Goal: Task Accomplishment & Management: Use online tool/utility

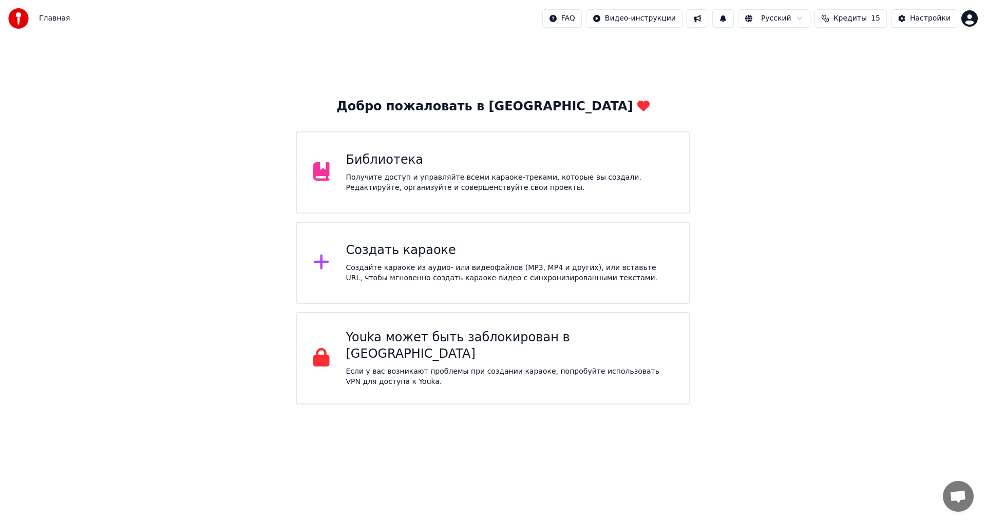
click at [477, 244] on div "Создать караоке" at bounding box center [509, 250] width 327 height 16
click at [493, 271] on div "Создайте караоке из аудио- или видеофайлов (MP3, MP4 и других), или вставьте UR…" at bounding box center [509, 273] width 327 height 21
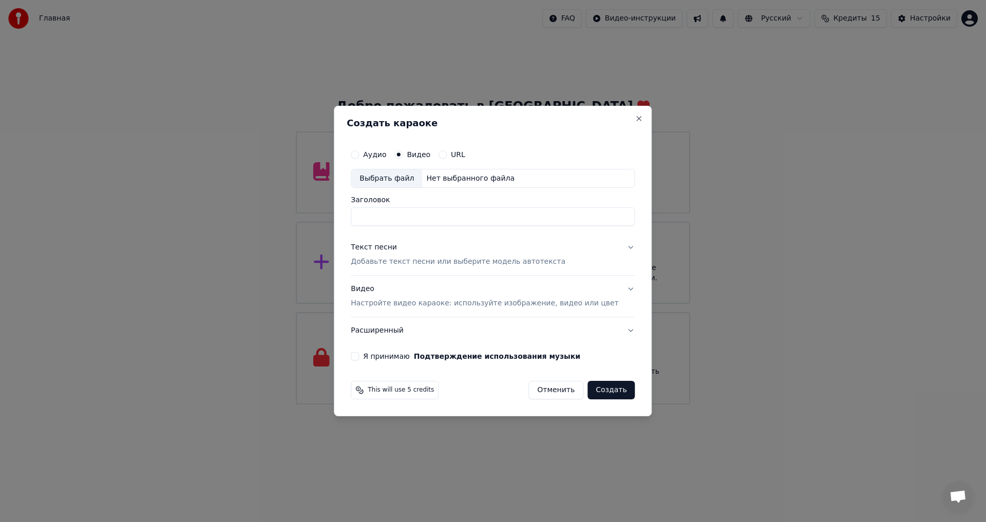
click at [429, 181] on div "Нет выбранного файла" at bounding box center [470, 179] width 97 height 10
click at [411, 176] on div "Выбрать файл" at bounding box center [386, 178] width 71 height 18
type input "**********"
click at [450, 258] on p "Добавьте текст песни или выберите модель автотекста" at bounding box center [458, 262] width 215 height 10
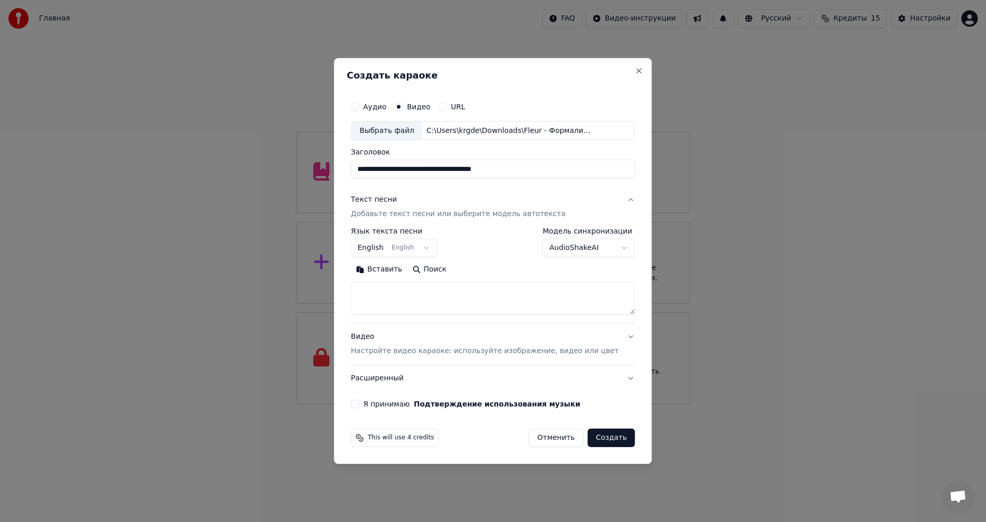
click at [422, 248] on button "English English" at bounding box center [394, 248] width 86 height 18
select select "**"
click at [404, 313] on textarea at bounding box center [493, 298] width 284 height 33
paste textarea "**********"
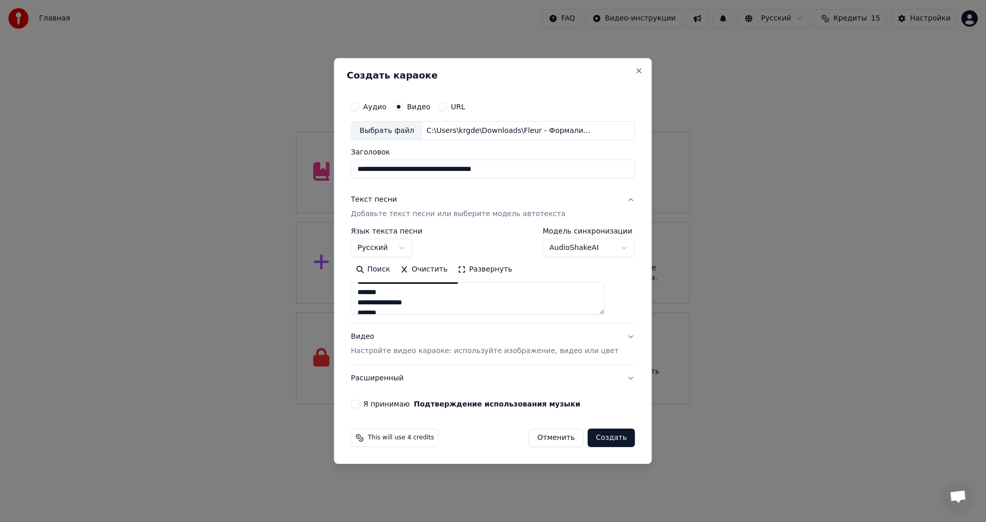
scroll to position [0, 0]
drag, startPoint x: 395, startPoint y: 309, endPoint x: 373, endPoint y: 309, distance: 22.6
click at [373, 309] on textarea at bounding box center [478, 298] width 254 height 33
click at [413, 305] on textarea at bounding box center [478, 298] width 254 height 33
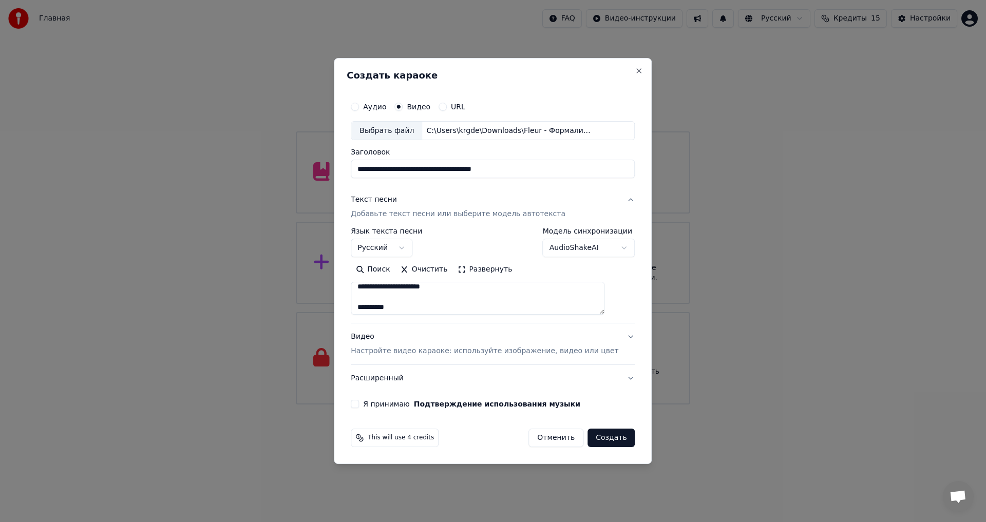
scroll to position [135, 0]
click at [414, 300] on textarea at bounding box center [478, 298] width 254 height 33
click at [412, 307] on textarea at bounding box center [478, 298] width 254 height 33
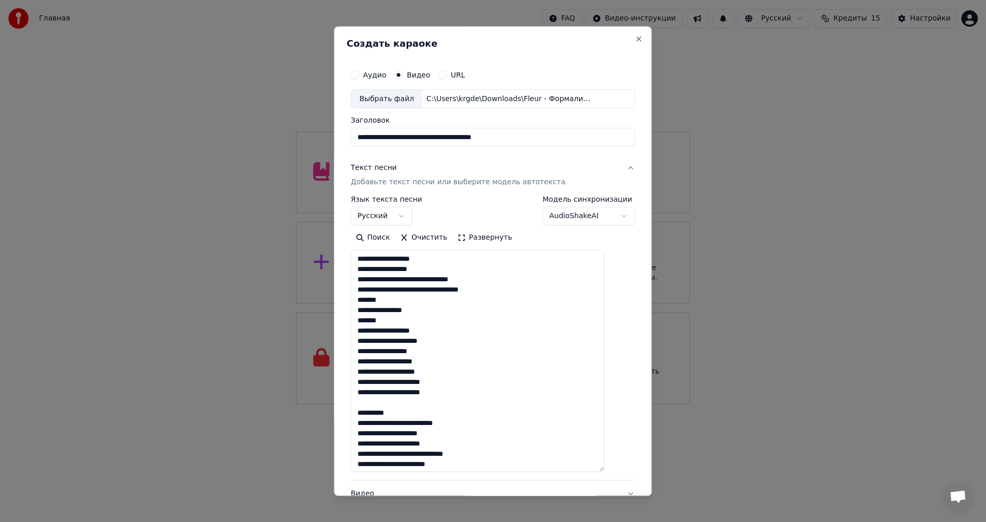
drag, startPoint x: 617, startPoint y: 309, endPoint x: 628, endPoint y: 469, distance: 160.6
click at [628, 469] on div "**********" at bounding box center [493, 261] width 318 height 470
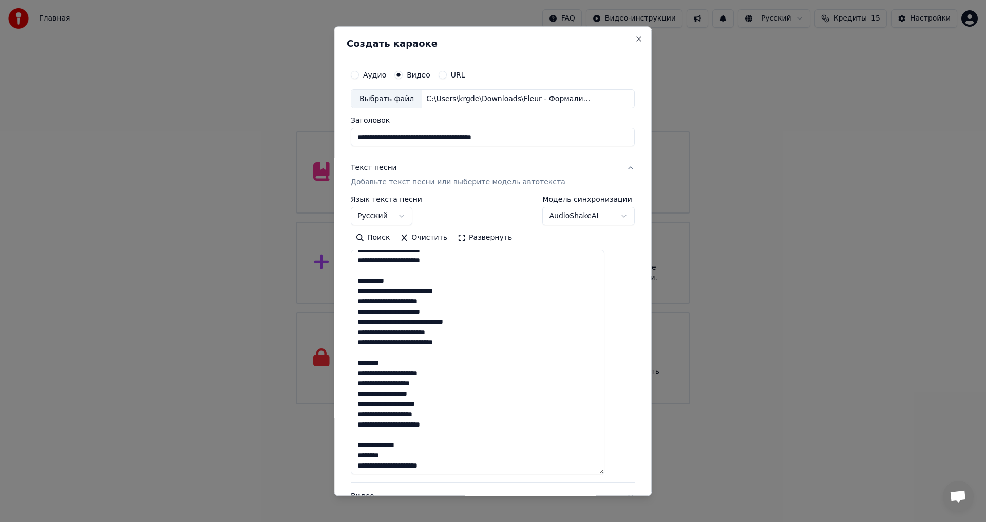
scroll to position [333, 0]
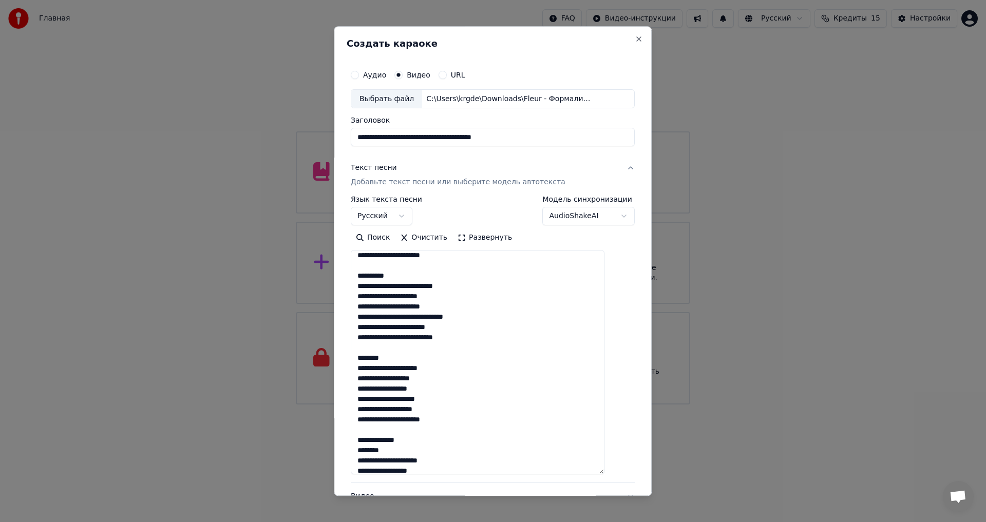
drag, startPoint x: 405, startPoint y: 274, endPoint x: 372, endPoint y: 277, distance: 33.1
click at [372, 277] on textarea at bounding box center [478, 363] width 254 height 224
drag, startPoint x: 412, startPoint y: 278, endPoint x: 368, endPoint y: 267, distance: 45.6
click at [368, 267] on textarea at bounding box center [478, 363] width 254 height 224
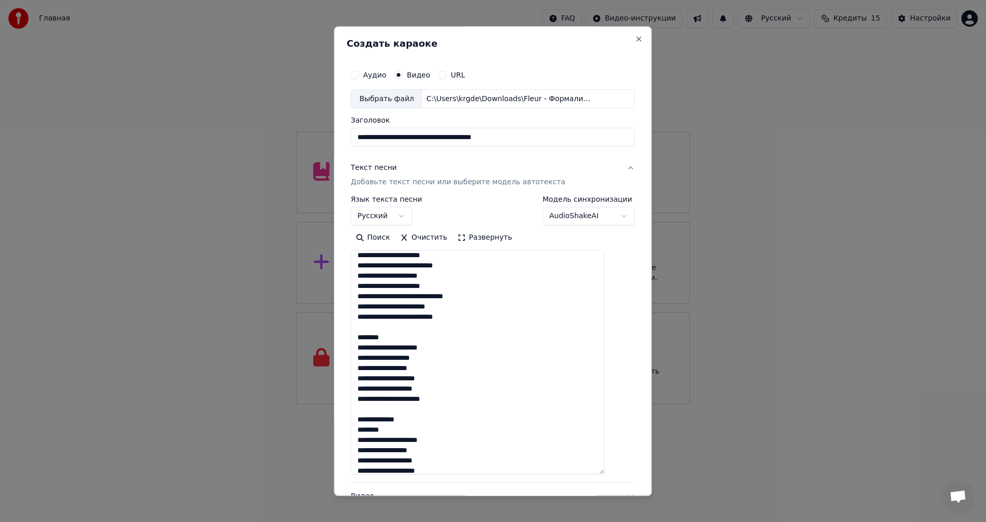
scroll to position [332, 0]
drag, startPoint x: 406, startPoint y: 338, endPoint x: 374, endPoint y: 327, distance: 33.6
click at [374, 327] on textarea at bounding box center [478, 363] width 254 height 224
drag, startPoint x: 425, startPoint y: 402, endPoint x: 369, endPoint y: 391, distance: 57.0
click at [369, 391] on textarea at bounding box center [478, 363] width 254 height 224
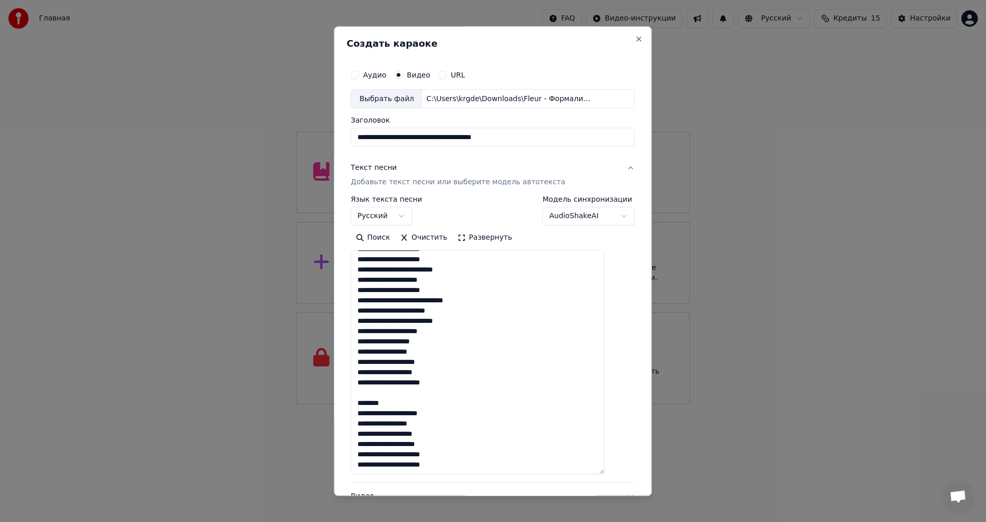
drag, startPoint x: 401, startPoint y: 403, endPoint x: 369, endPoint y: 392, distance: 34.3
click at [369, 392] on textarea at bounding box center [478, 363] width 254 height 224
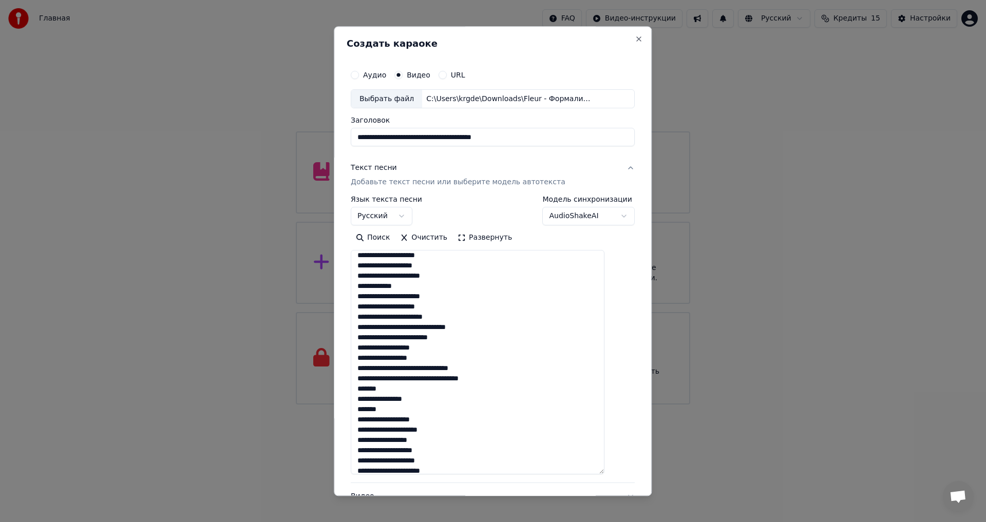
scroll to position [103, 0]
drag, startPoint x: 453, startPoint y: 422, endPoint x: 369, endPoint y: 373, distance: 96.9
click at [369, 373] on textarea at bounding box center [478, 363] width 254 height 224
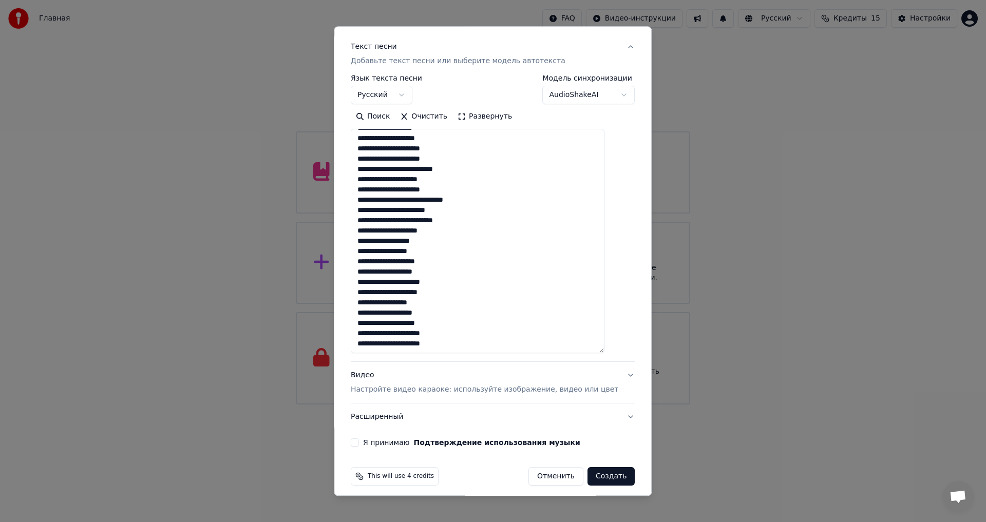
scroll to position [128, 0]
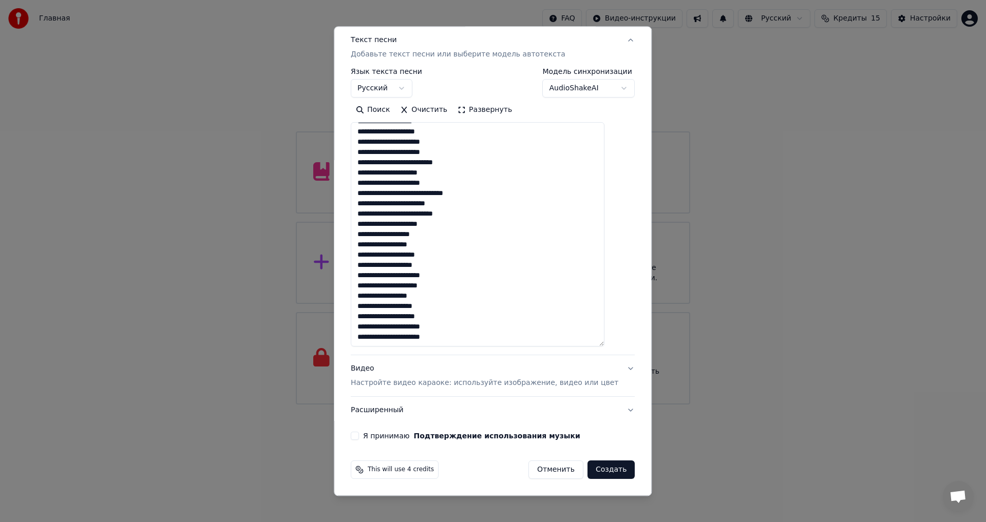
type textarea "**********"
drag, startPoint x: 370, startPoint y: 133, endPoint x: 451, endPoint y: 278, distance: 166.5
click at [451, 278] on textarea at bounding box center [478, 235] width 254 height 224
click at [463, 192] on textarea at bounding box center [478, 235] width 254 height 224
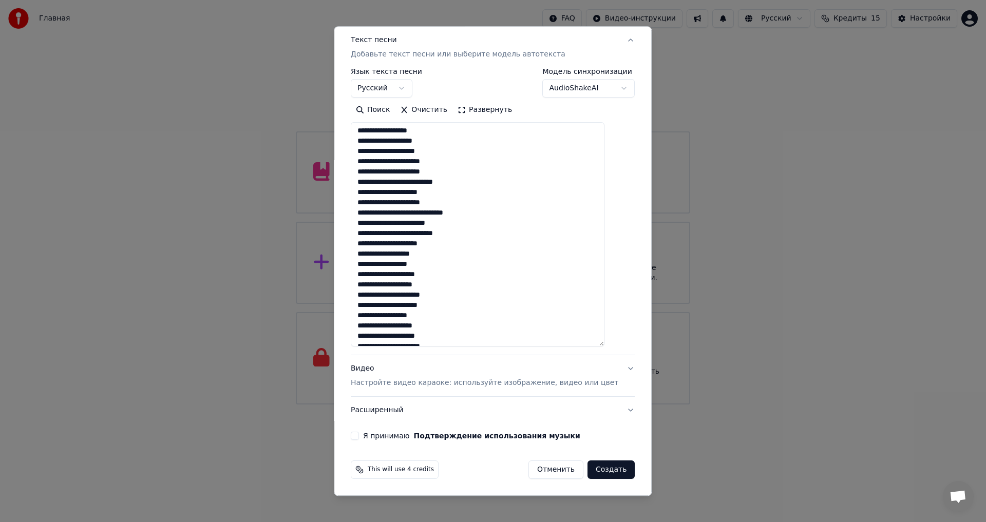
scroll to position [236, 0]
click at [359, 435] on button "Я принимаю Подтверждение использования музыки" at bounding box center [355, 436] width 8 height 8
click at [604, 469] on button "Создать" at bounding box center [611, 470] width 47 height 18
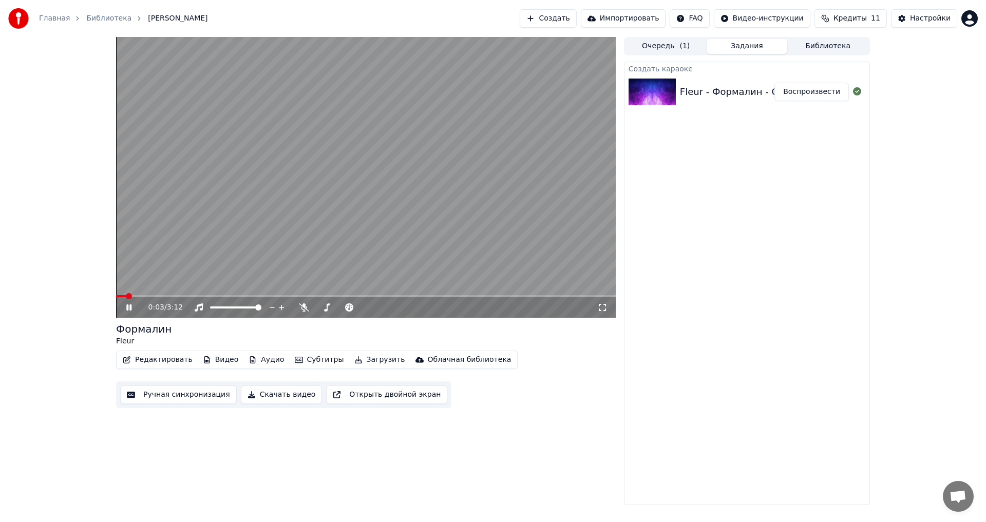
click at [600, 308] on icon at bounding box center [602, 308] width 10 height 8
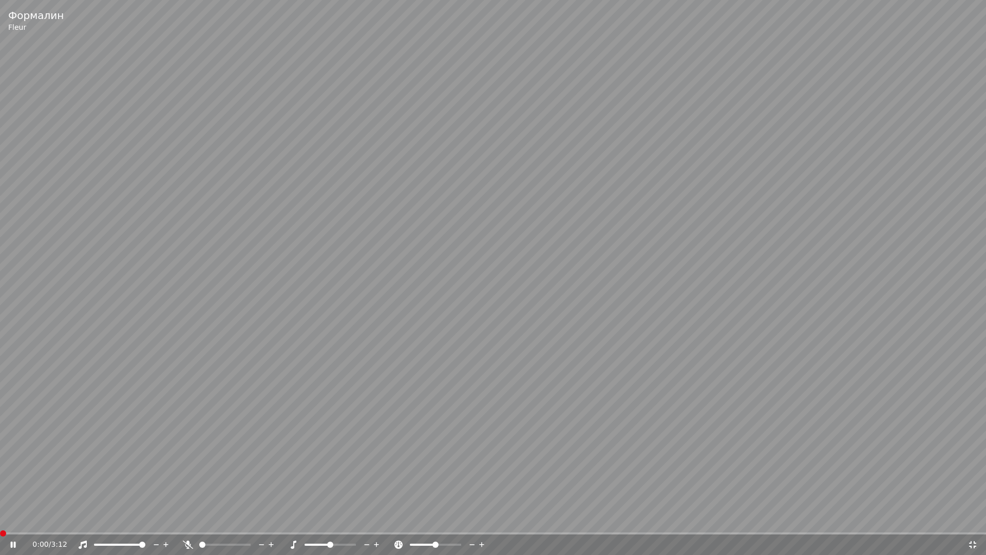
click at [0, 522] on span at bounding box center [3, 533] width 6 height 6
click at [7, 522] on div "0:14 / 3:12" at bounding box center [493, 544] width 986 height 21
click at [10, 522] on icon at bounding box center [20, 544] width 24 height 8
click at [975, 522] on icon at bounding box center [972, 544] width 7 height 7
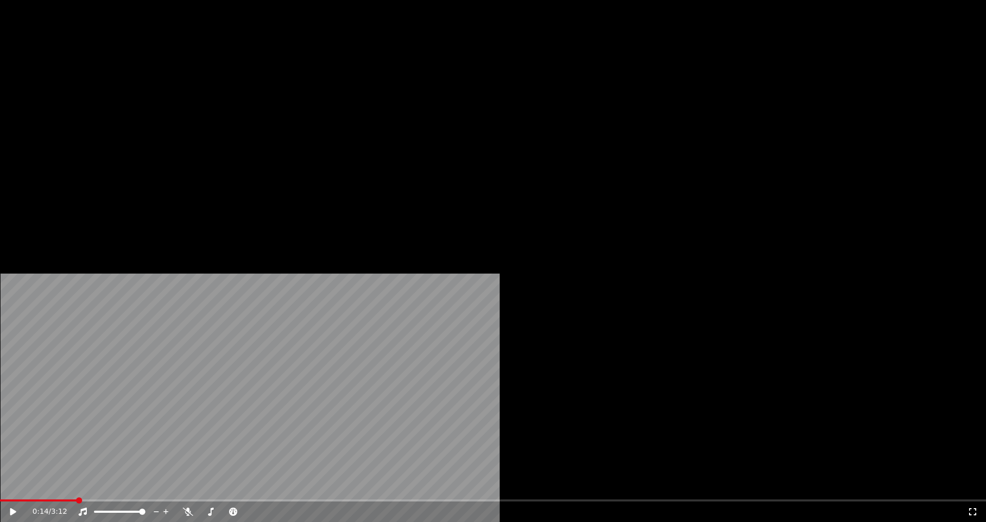
click at [165, 86] on button "Редактировать" at bounding box center [158, 79] width 78 height 14
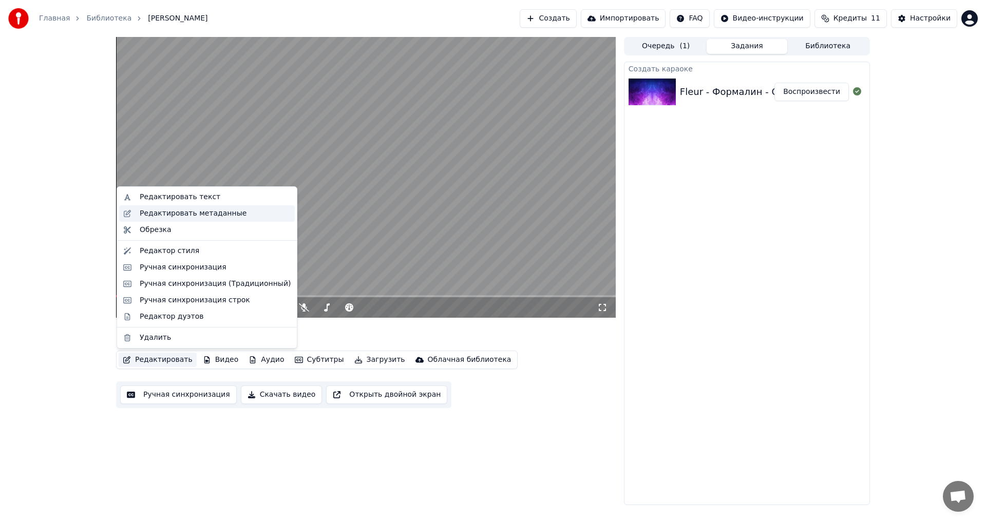
click at [168, 212] on div "Редактировать метаданные" at bounding box center [193, 214] width 107 height 10
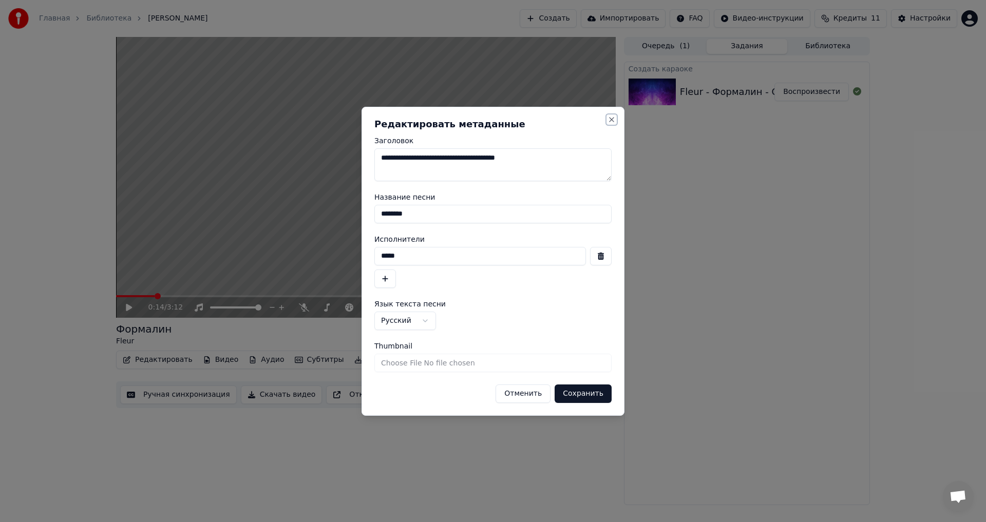
click at [613, 121] on button "Close" at bounding box center [612, 120] width 8 height 8
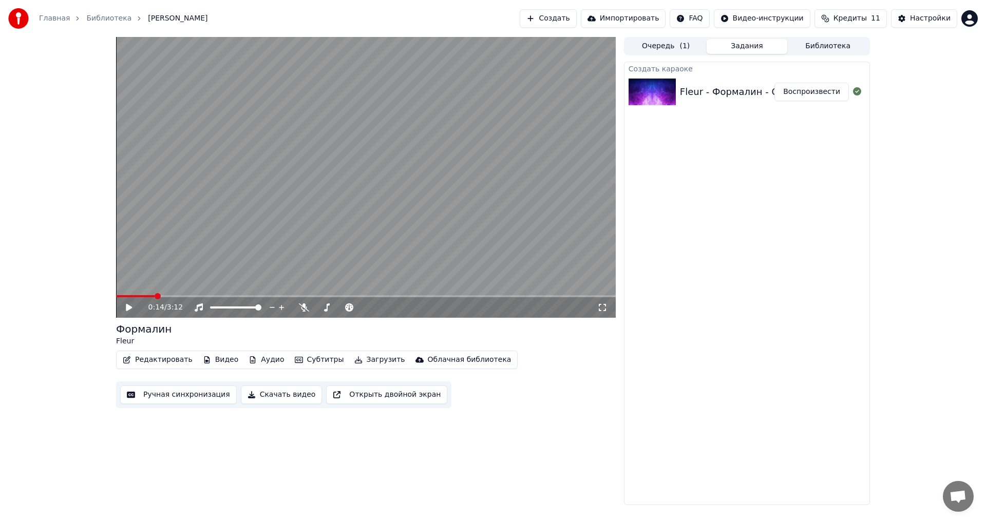
click at [396, 228] on video at bounding box center [366, 177] width 500 height 281
click at [392, 235] on video at bounding box center [366, 177] width 500 height 281
click at [361, 177] on video at bounding box center [366, 177] width 500 height 281
click at [364, 201] on video at bounding box center [366, 177] width 500 height 281
click at [294, 362] on button "Субтитры" at bounding box center [320, 360] width 58 height 14
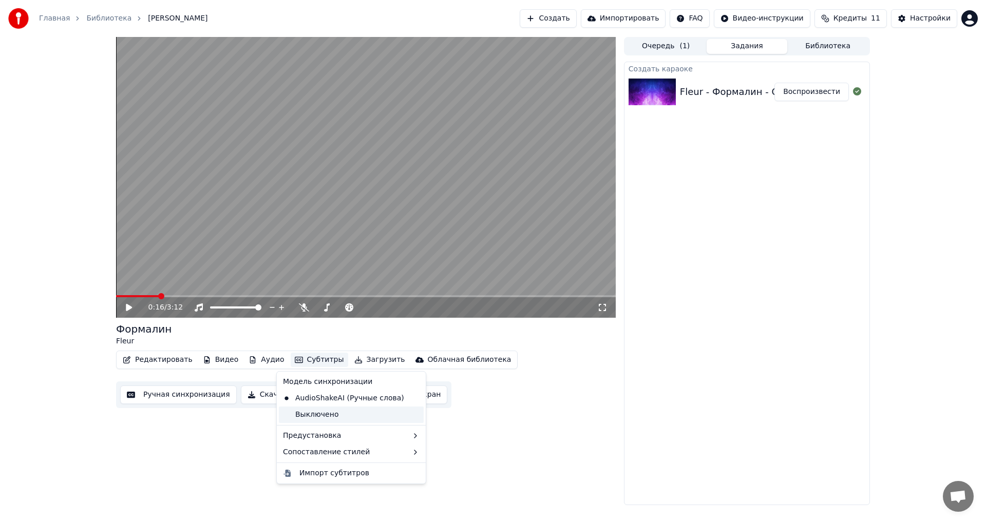
click at [315, 418] on div "Выключено" at bounding box center [351, 415] width 145 height 16
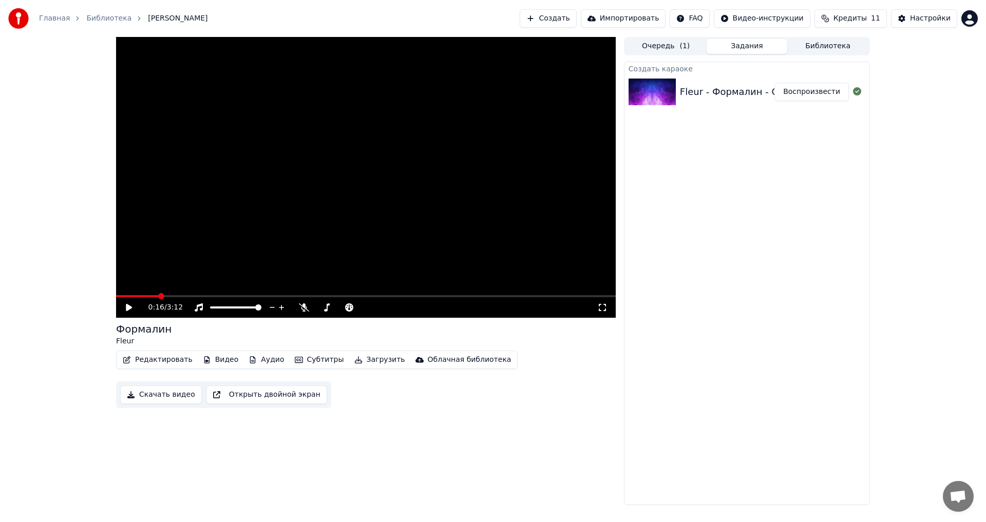
click at [298, 362] on button "Субтитры" at bounding box center [320, 360] width 58 height 14
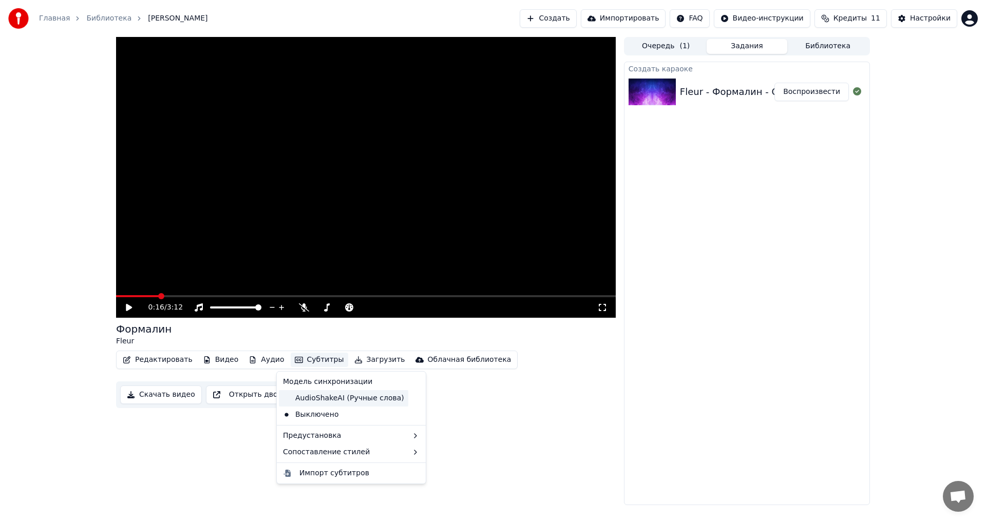
click at [310, 396] on div "AudioShakeAI (Ручные слова)" at bounding box center [343, 398] width 129 height 16
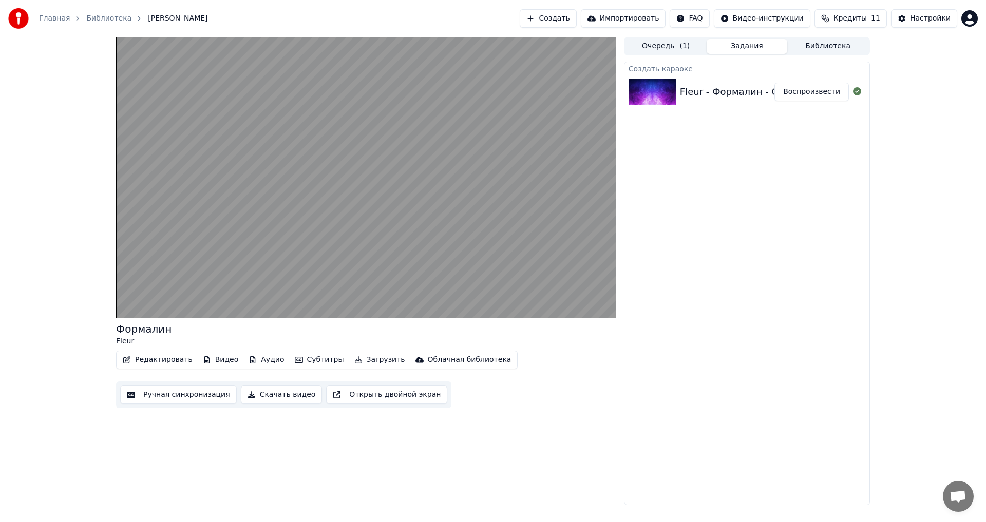
click at [305, 360] on button "Субтитры" at bounding box center [320, 360] width 58 height 14
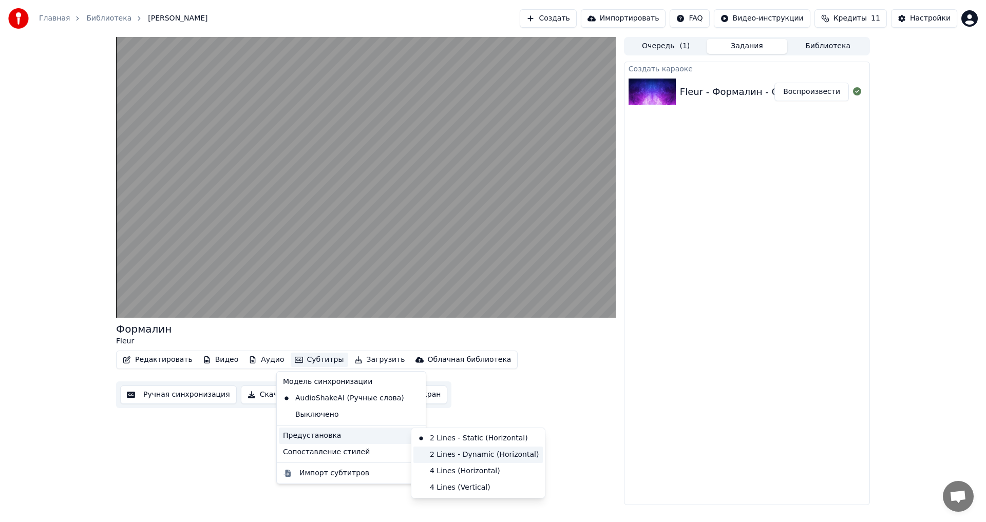
click at [457, 453] on div "2 Lines - Dynamic (Horizontal)" at bounding box center [477, 455] width 129 height 16
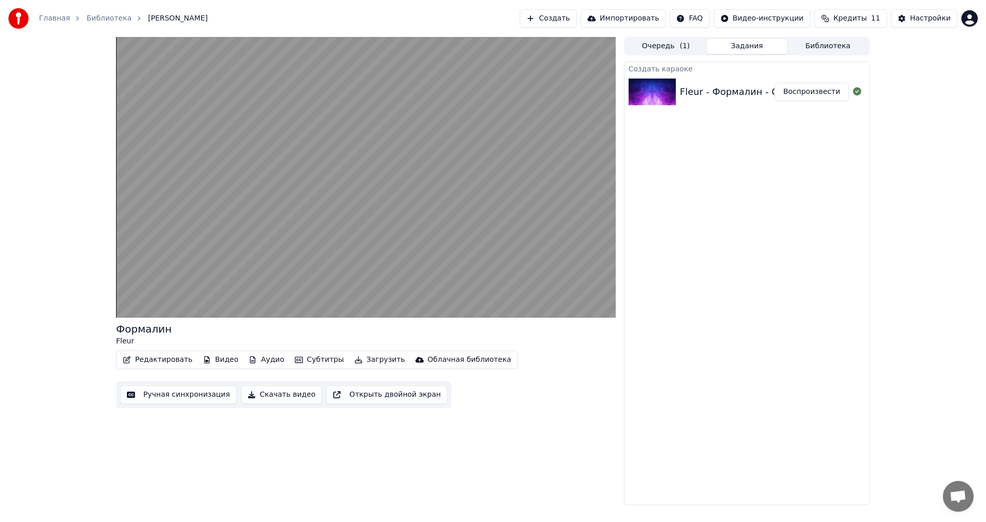
click at [312, 355] on button "Субтитры" at bounding box center [320, 360] width 58 height 14
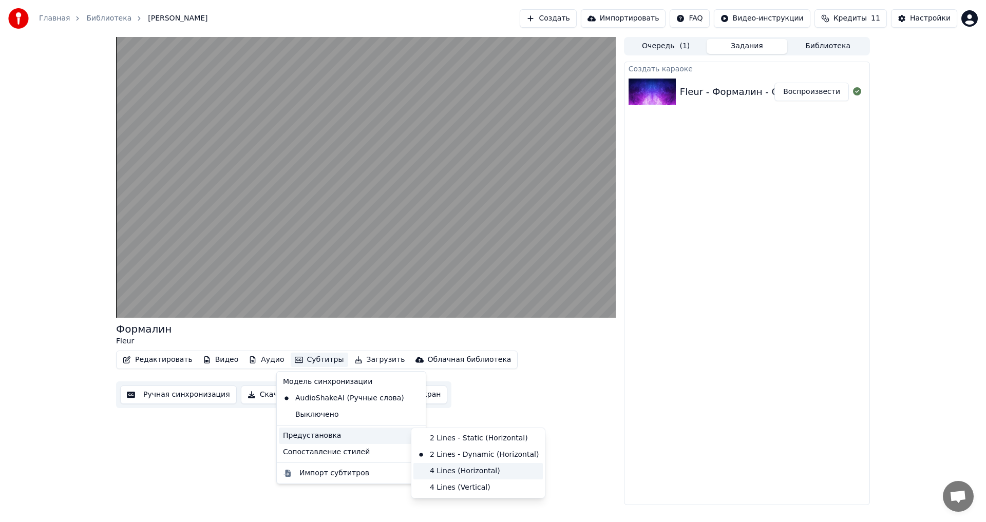
click at [450, 469] on div "4 Lines (Horizontal)" at bounding box center [477, 471] width 129 height 16
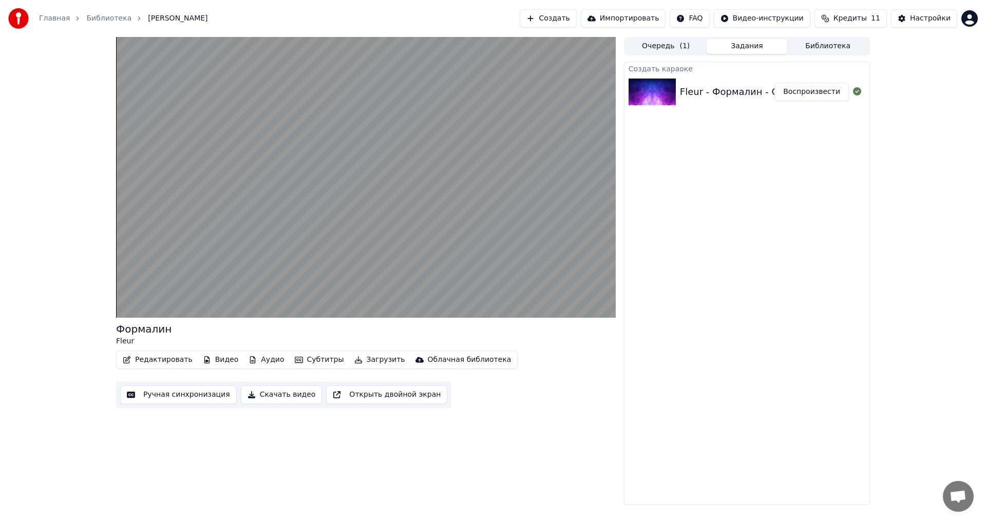
click at [303, 363] on button "Субтитры" at bounding box center [320, 360] width 58 height 14
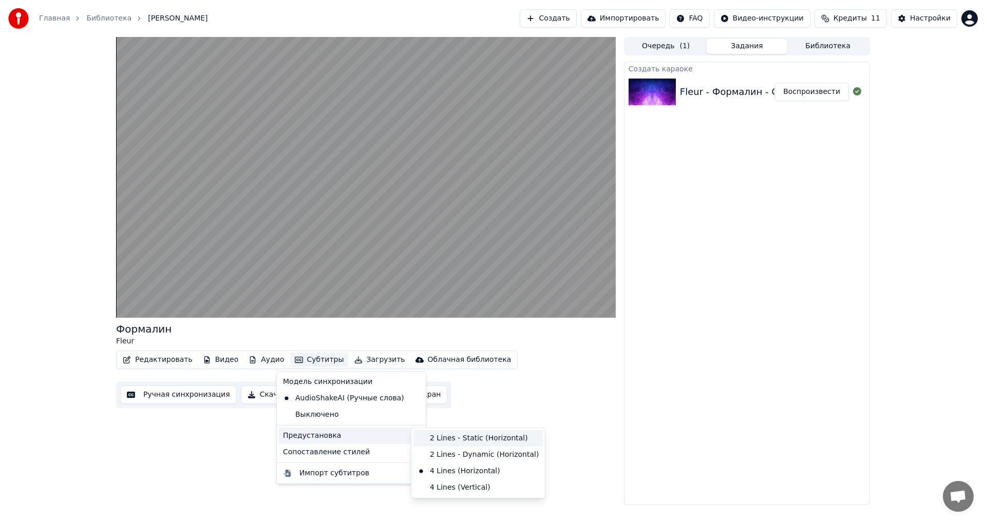
click at [429, 440] on div "2 Lines - Static (Horizontal)" at bounding box center [477, 438] width 129 height 16
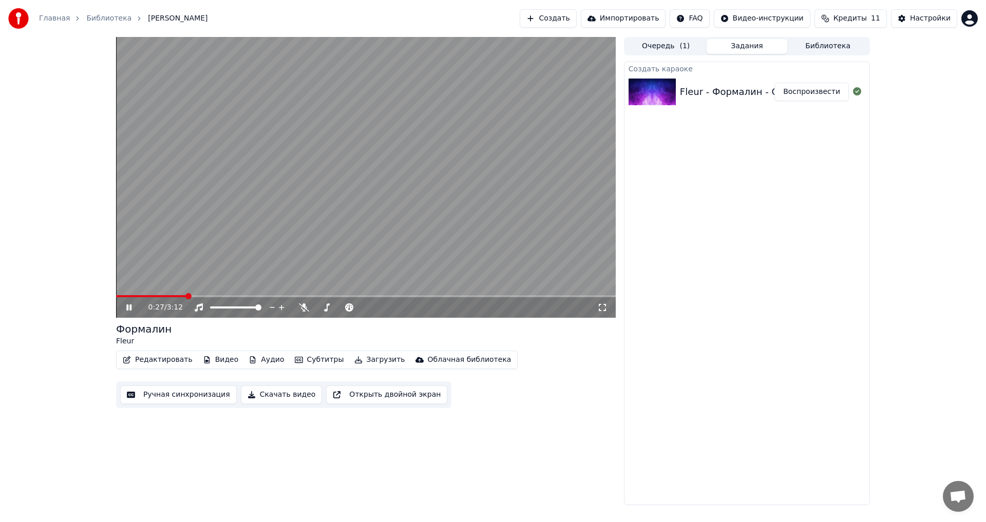
click at [322, 226] on video at bounding box center [366, 177] width 500 height 281
click at [300, 356] on button "Субтитры" at bounding box center [320, 360] width 58 height 14
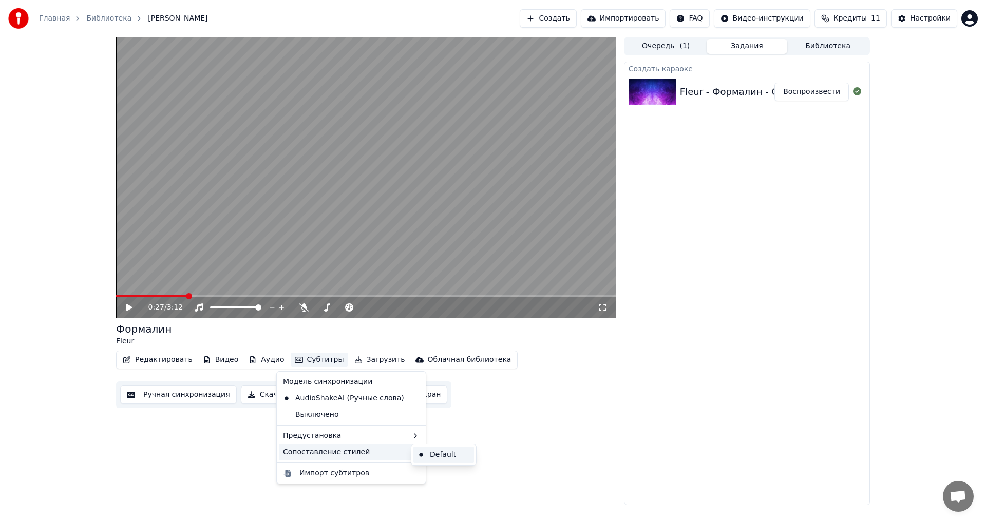
click at [450, 457] on div "Default" at bounding box center [443, 455] width 61 height 16
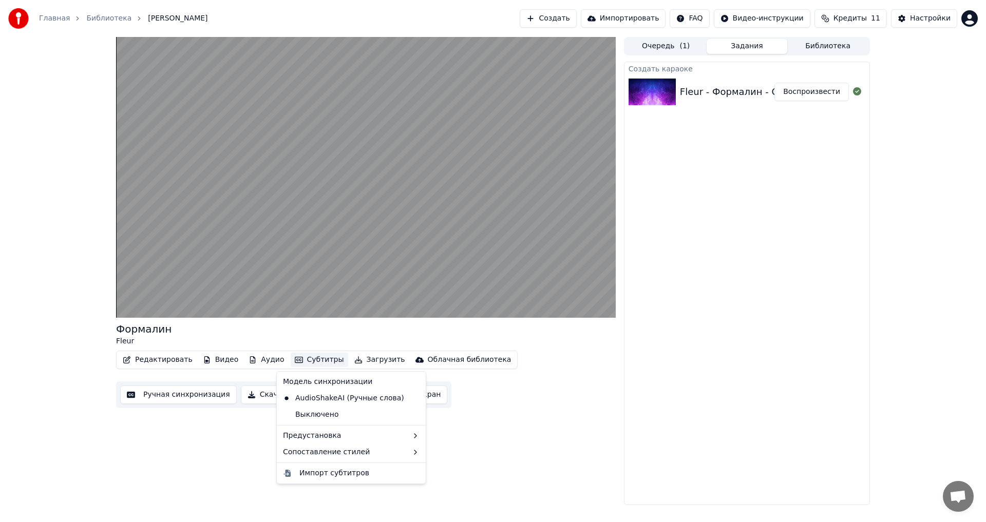
click at [324, 362] on button "Субтитры" at bounding box center [320, 360] width 58 height 14
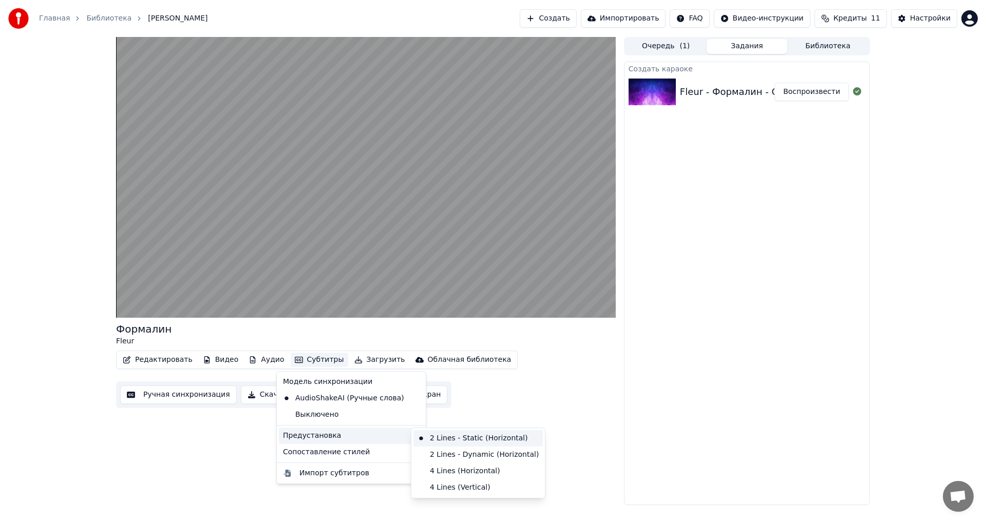
click at [442, 443] on div "2 Lines - Static (Horizontal)" at bounding box center [477, 438] width 129 height 16
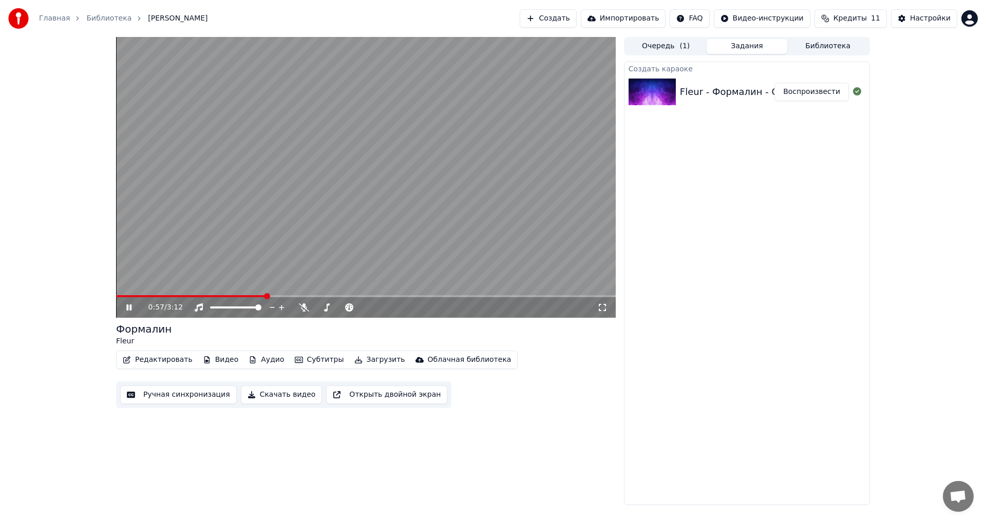
click at [296, 242] on video at bounding box center [366, 177] width 500 height 281
click at [156, 359] on button "Редактировать" at bounding box center [158, 360] width 78 height 14
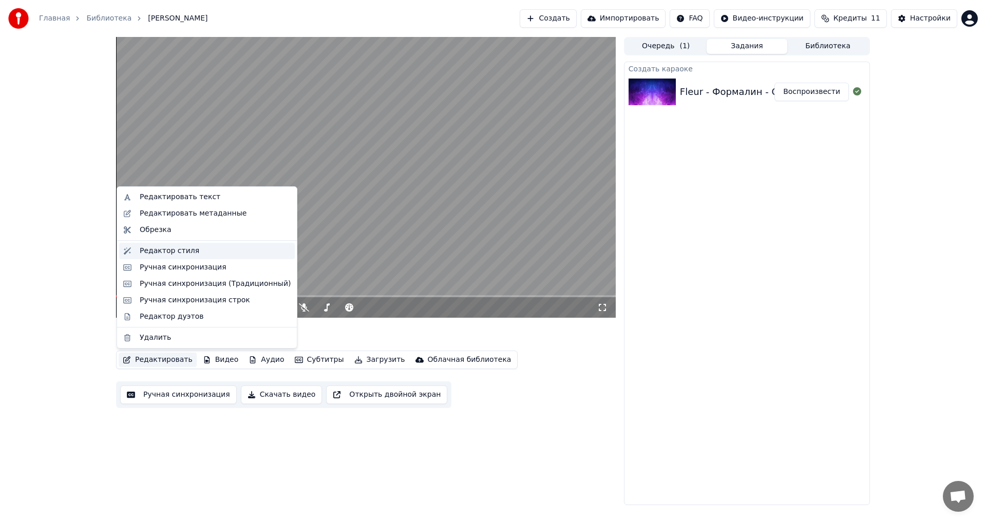
click at [173, 252] on div "Редактор стиля" at bounding box center [170, 251] width 60 height 10
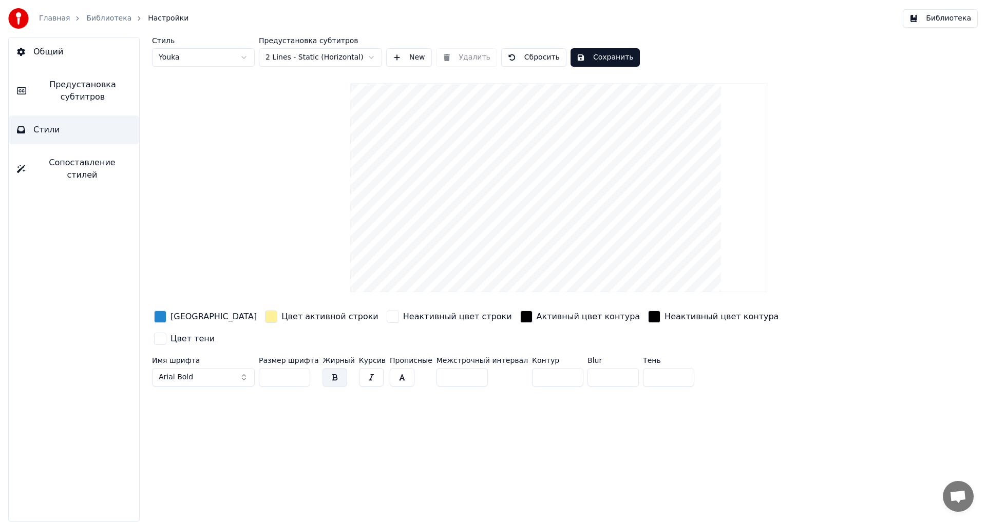
click at [517, 58] on button "Сбросить" at bounding box center [533, 57] width 65 height 18
click at [517, 58] on button "Готово" at bounding box center [529, 57] width 56 height 18
click at [98, 16] on link "Библиотека" at bounding box center [108, 18] width 45 height 10
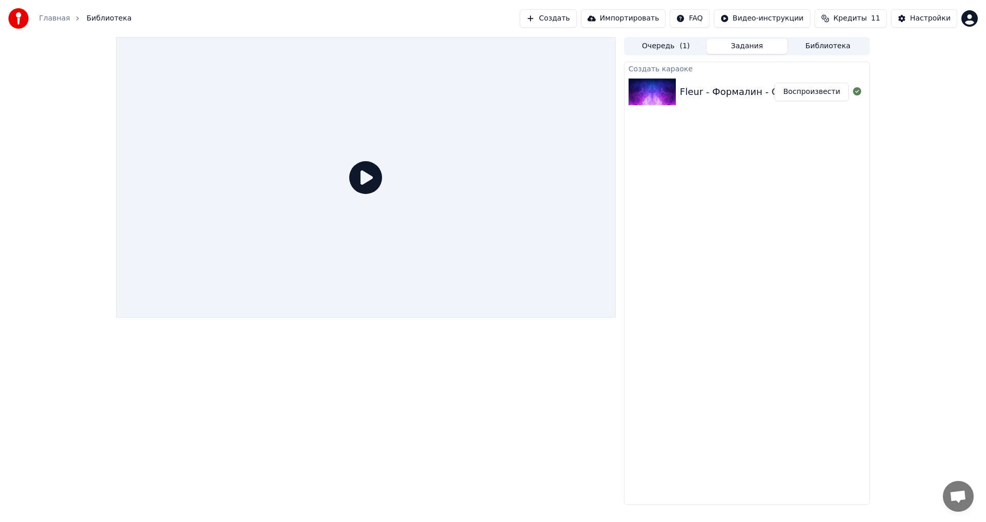
click at [716, 80] on div "Fleur - Формалин - ОС аниматик ｜ oc animatic Воспроизвести" at bounding box center [747, 91] width 245 height 35
click at [715, 99] on div "Fleur - Формалин - ОС аниматик ｜ oc animatic Воспроизвести" at bounding box center [747, 91] width 245 height 35
click at [789, 95] on button "Воспроизвести" at bounding box center [812, 92] width 74 height 18
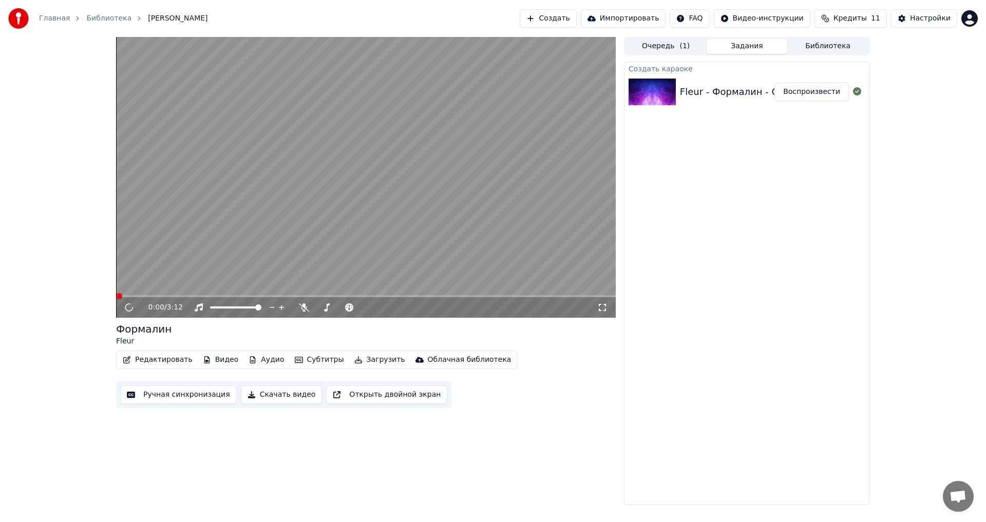
click at [312, 233] on video at bounding box center [366, 177] width 500 height 281
click at [319, 235] on video at bounding box center [366, 177] width 500 height 281
click at [312, 249] on video at bounding box center [366, 177] width 500 height 281
click at [331, 224] on video at bounding box center [366, 177] width 500 height 281
click at [300, 244] on video at bounding box center [366, 177] width 500 height 281
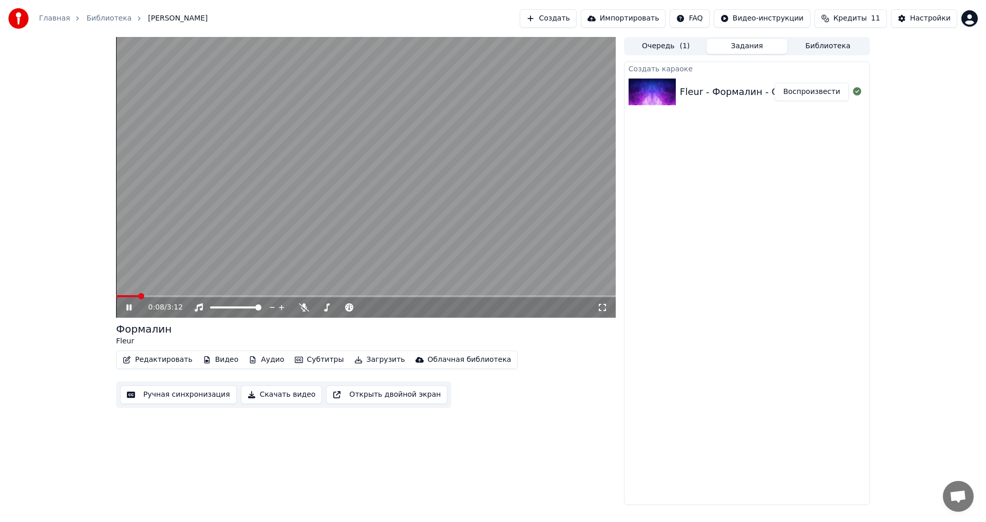
click at [331, 214] on video at bounding box center [366, 177] width 500 height 281
click at [920, 23] on div "Настройки" at bounding box center [930, 18] width 41 height 10
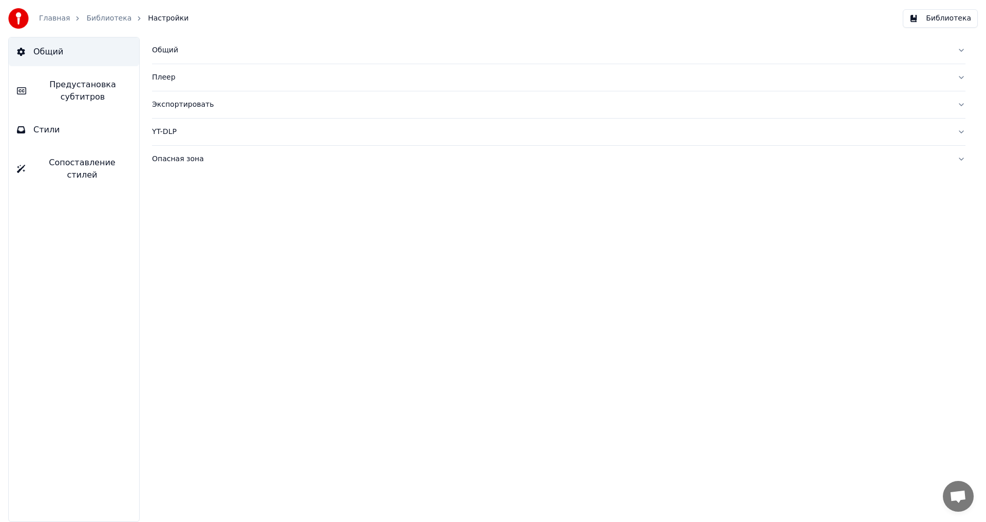
click at [62, 18] on link "Главная" at bounding box center [54, 18] width 31 height 10
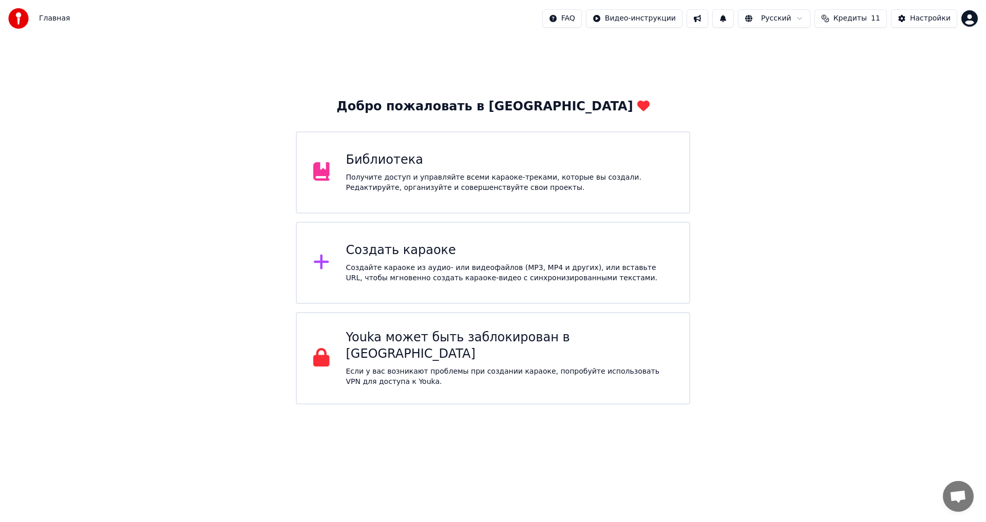
click at [554, 173] on div "Получите доступ и управляйте всеми караоке-треками, которые вы создали. Редакти…" at bounding box center [509, 183] width 327 height 21
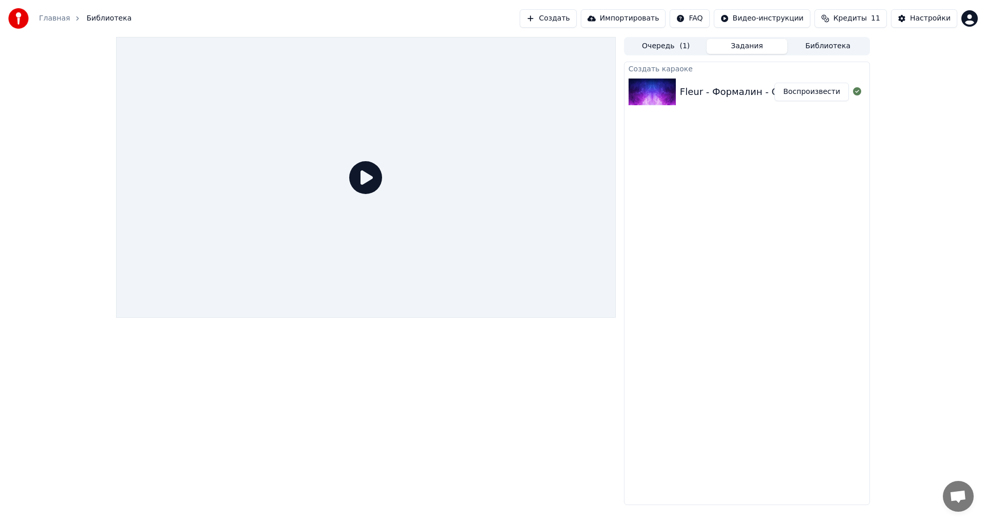
click at [740, 89] on div "Fleur - Формалин - ОС аниматик ｜ oc animatic" at bounding box center [792, 92] width 224 height 14
click at [809, 91] on button "Воспроизвести" at bounding box center [812, 92] width 74 height 18
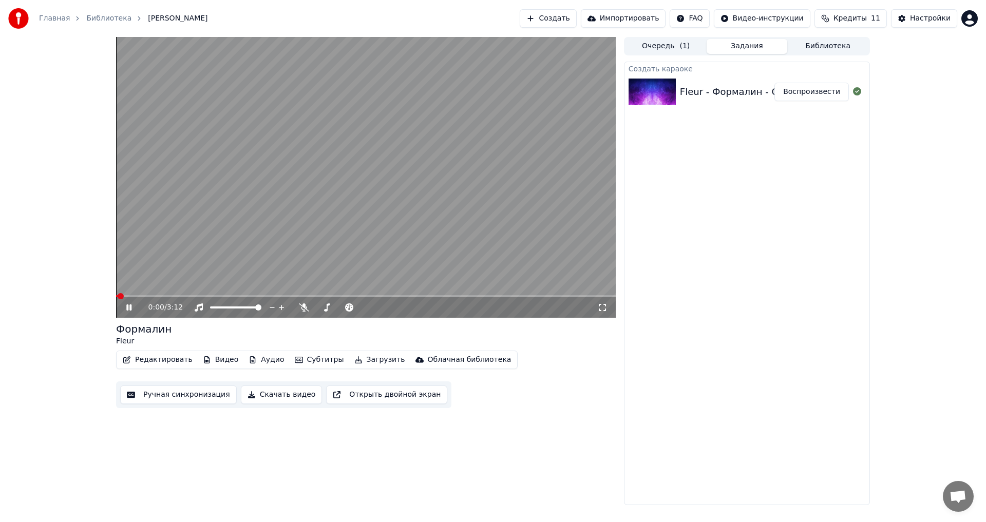
click at [144, 363] on button "Редактировать" at bounding box center [158, 360] width 78 height 14
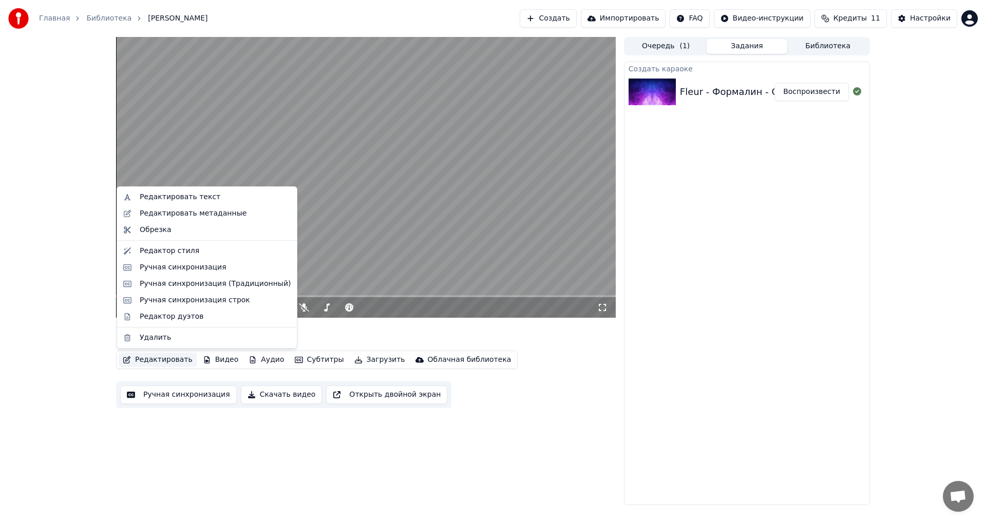
click at [354, 218] on video at bounding box center [366, 177] width 500 height 281
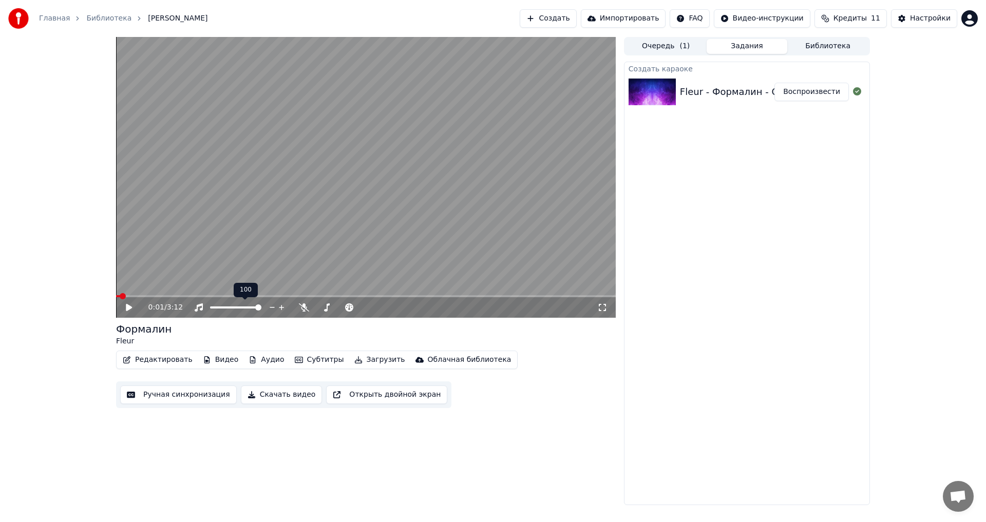
click at [172, 358] on button "Редактировать" at bounding box center [158, 360] width 78 height 14
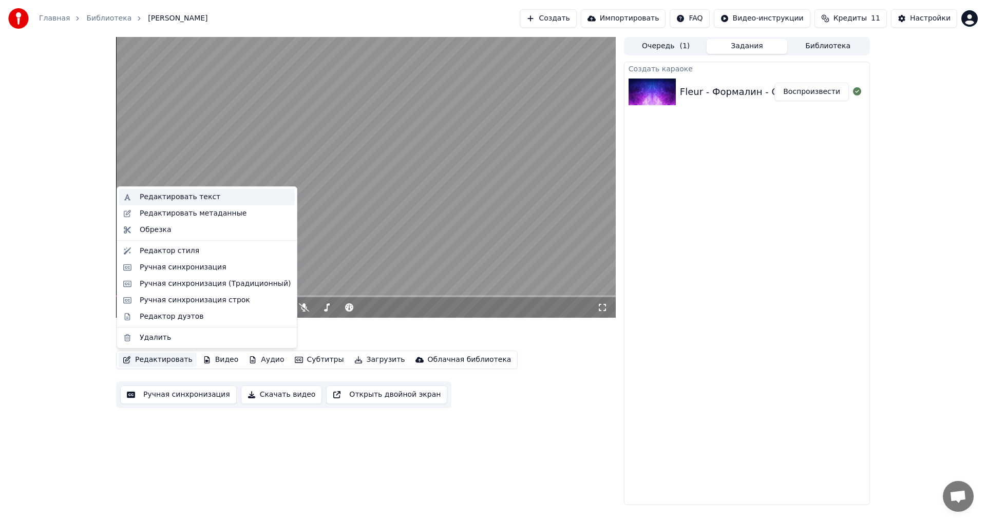
click at [173, 204] on div "Редактировать текст" at bounding box center [207, 197] width 176 height 16
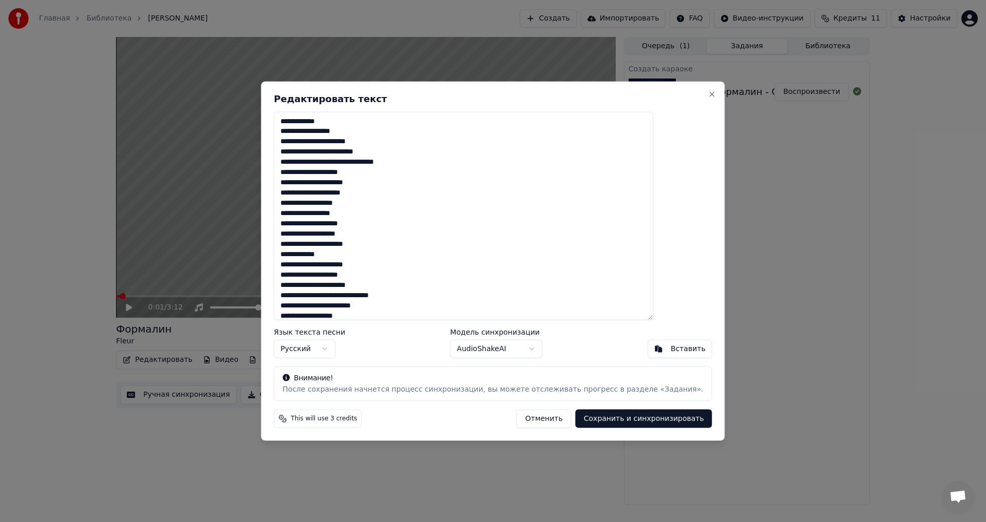
click at [337, 123] on textarea at bounding box center [464, 215] width 380 height 209
click at [375, 122] on textarea at bounding box center [464, 215] width 380 height 209
click at [313, 122] on textarea at bounding box center [464, 215] width 380 height 209
click at [308, 122] on textarea at bounding box center [464, 215] width 380 height 209
click at [708, 95] on button "Close" at bounding box center [712, 94] width 8 height 8
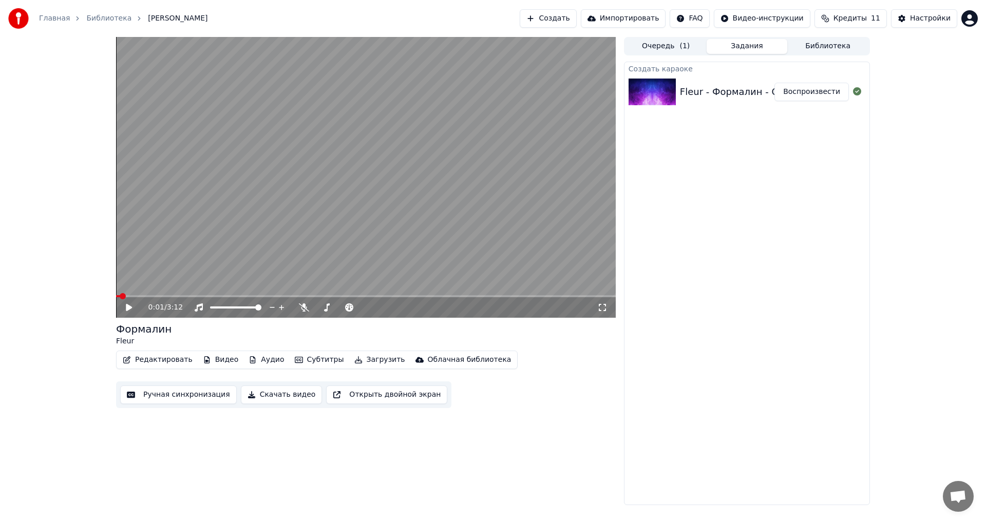
click at [185, 401] on button "Ручная синхронизация" at bounding box center [178, 395] width 117 height 18
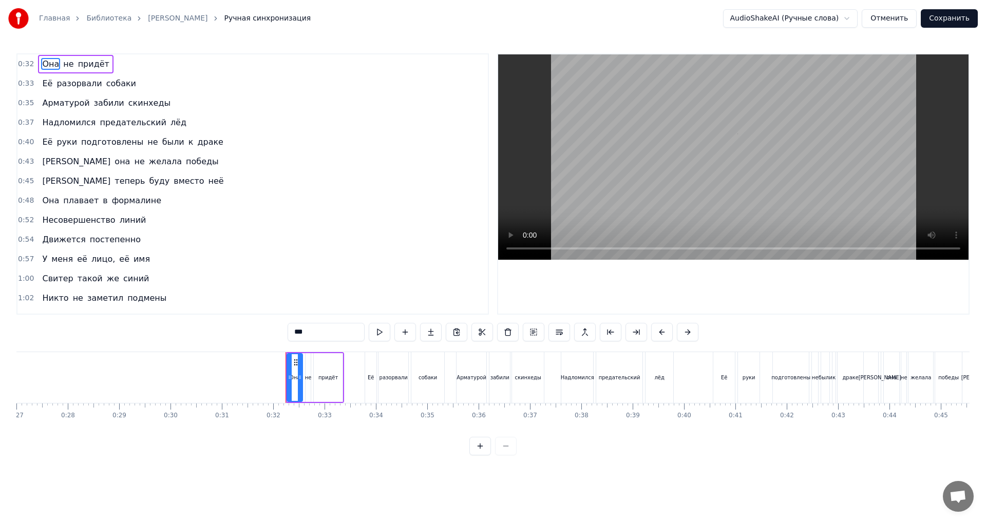
scroll to position [0, 1604]
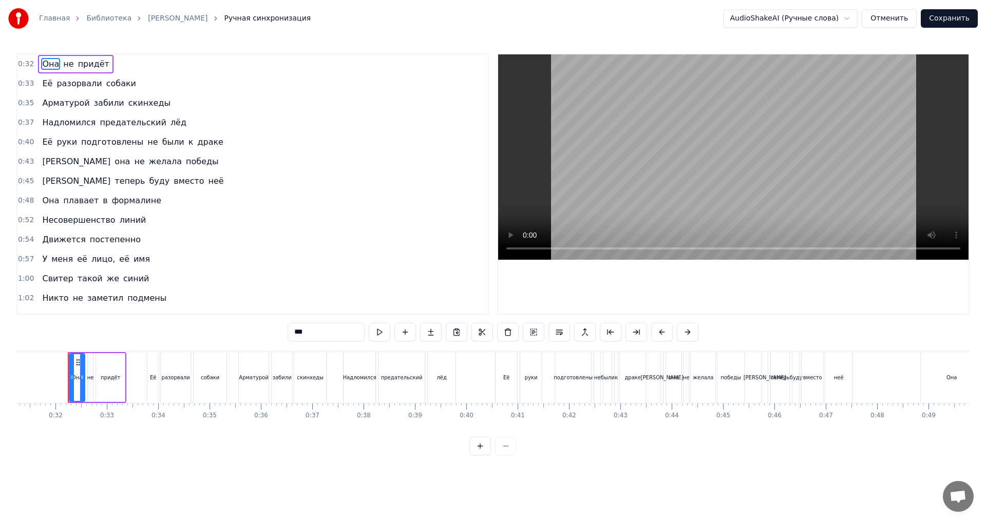
drag, startPoint x: 64, startPoint y: 414, endPoint x: 131, endPoint y: 417, distance: 67.4
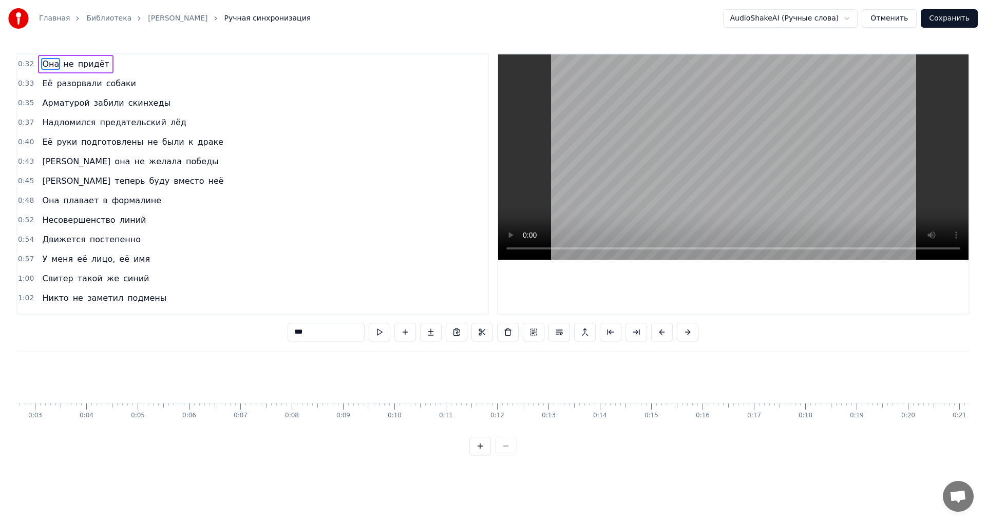
scroll to position [0, 0]
click at [376, 328] on button at bounding box center [380, 332] width 22 height 18
click at [379, 332] on button at bounding box center [380, 332] width 22 height 18
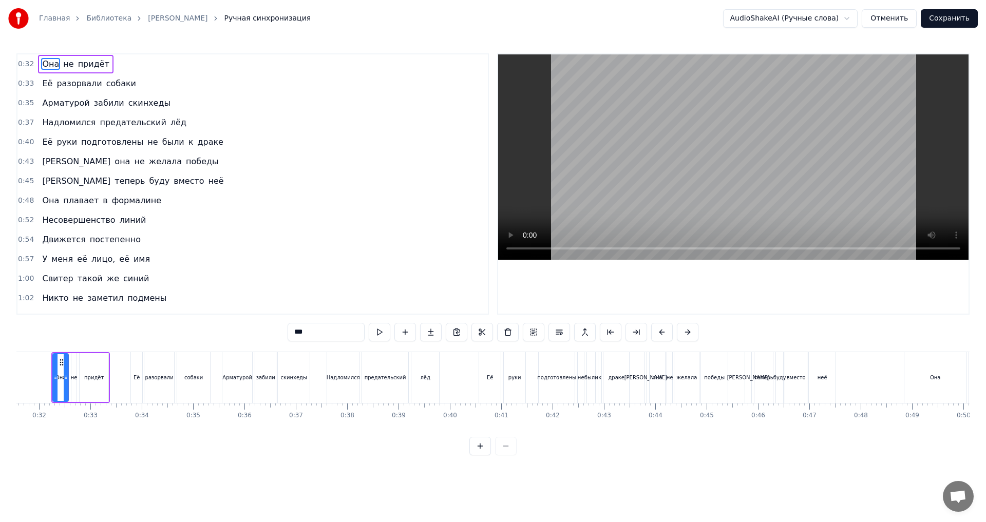
click at [379, 332] on button at bounding box center [380, 332] width 22 height 18
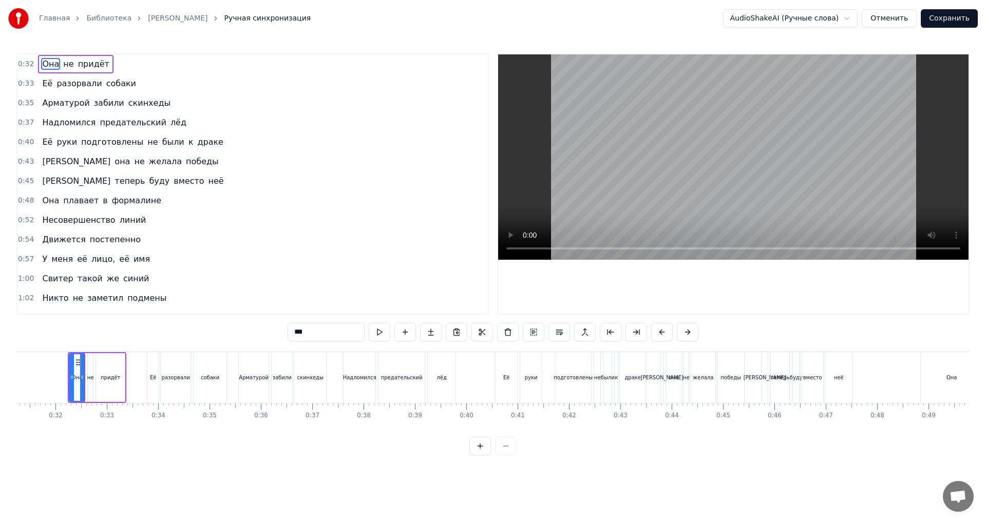
click at [379, 332] on button at bounding box center [380, 332] width 22 height 18
click at [89, 380] on div "не" at bounding box center [90, 378] width 7 height 8
click at [379, 335] on button at bounding box center [380, 332] width 22 height 18
click at [104, 391] on div "придёт" at bounding box center [110, 377] width 29 height 49
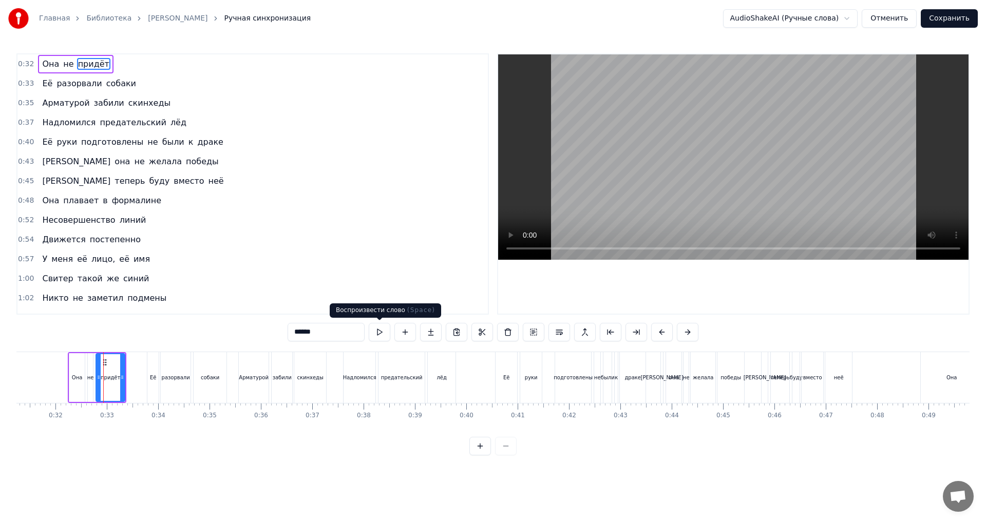
click at [379, 333] on button at bounding box center [380, 332] width 22 height 18
click at [152, 374] on div "Её" at bounding box center [153, 378] width 6 height 8
type input "**"
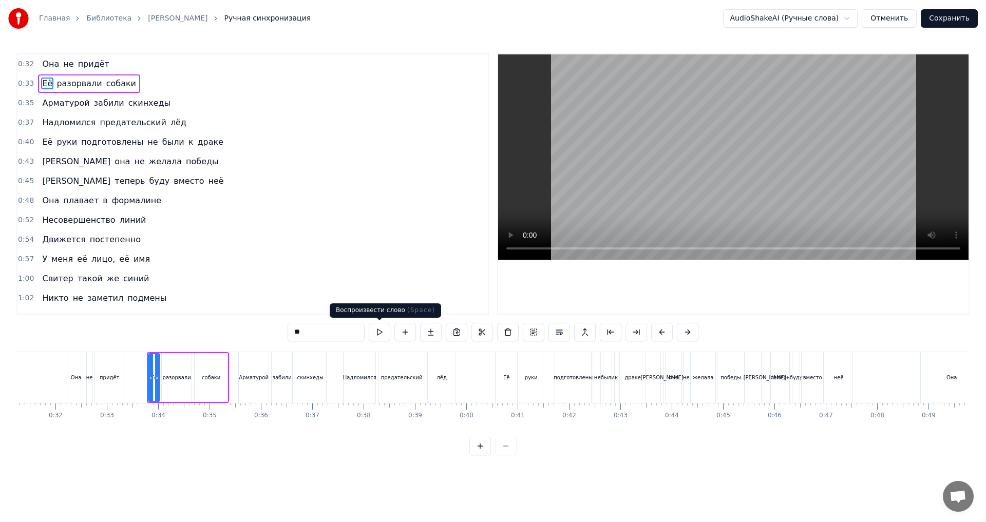
click at [383, 334] on button at bounding box center [380, 332] width 22 height 18
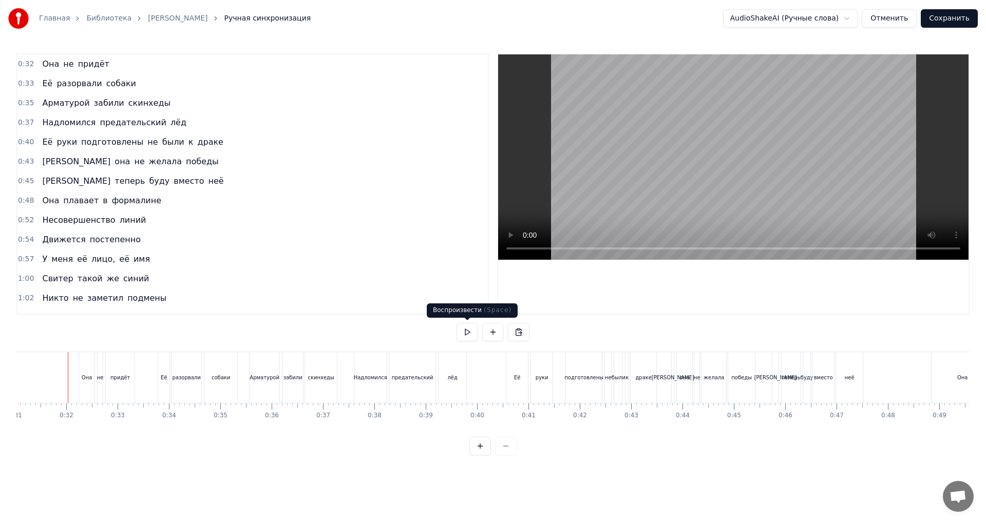
click at [473, 331] on button at bounding box center [468, 332] width 22 height 18
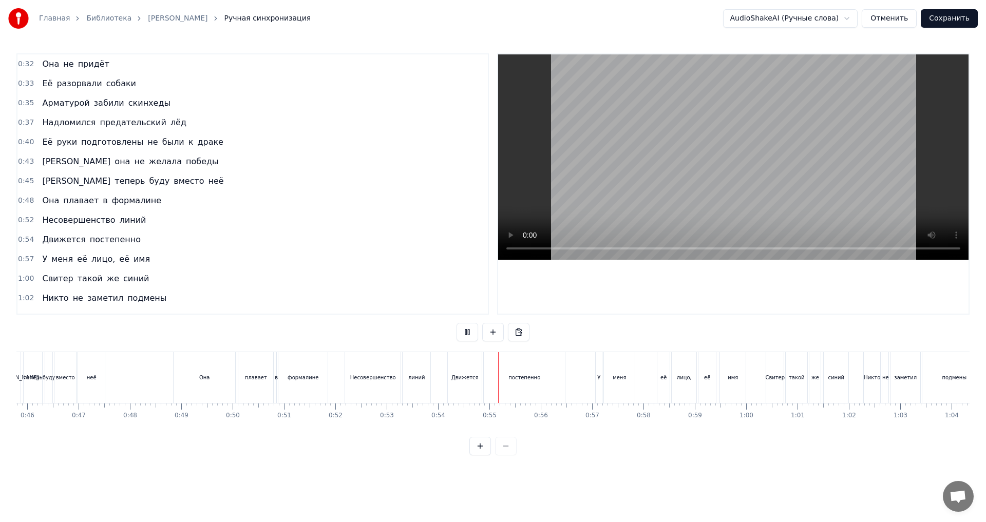
scroll to position [0, 2357]
click at [789, 21] on html "Главная Библиотека Формалин • Fleur Ручная синхронизация AudioShakeAI (Ручные с…" at bounding box center [493, 236] width 986 height 472
click at [803, 18] on html "Главная Библиотека Формалин • Fleur Ручная синхронизация AudioShakeAI (Ручные с…" at bounding box center [493, 236] width 986 height 472
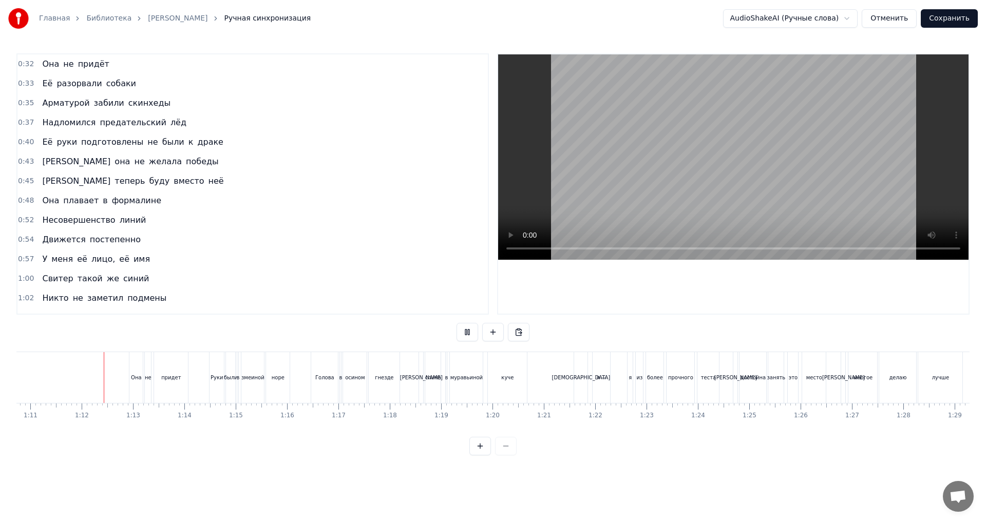
scroll to position [0, 3639]
click at [468, 333] on button at bounding box center [468, 332] width 22 height 18
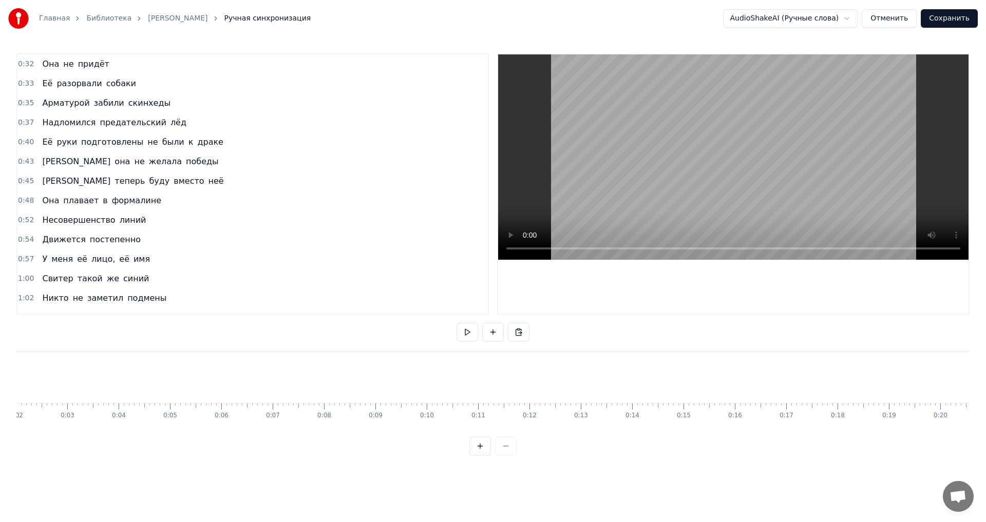
scroll to position [0, 0]
drag, startPoint x: 21, startPoint y: 380, endPoint x: 12, endPoint y: 381, distance: 8.8
click at [12, 381] on div "Главная Библиотека Формалин • Fleur Ручная синхронизация AudioShakeAI (Ручные с…" at bounding box center [493, 228] width 986 height 456
click at [161, 18] on link "[PERSON_NAME]" at bounding box center [178, 18] width 60 height 10
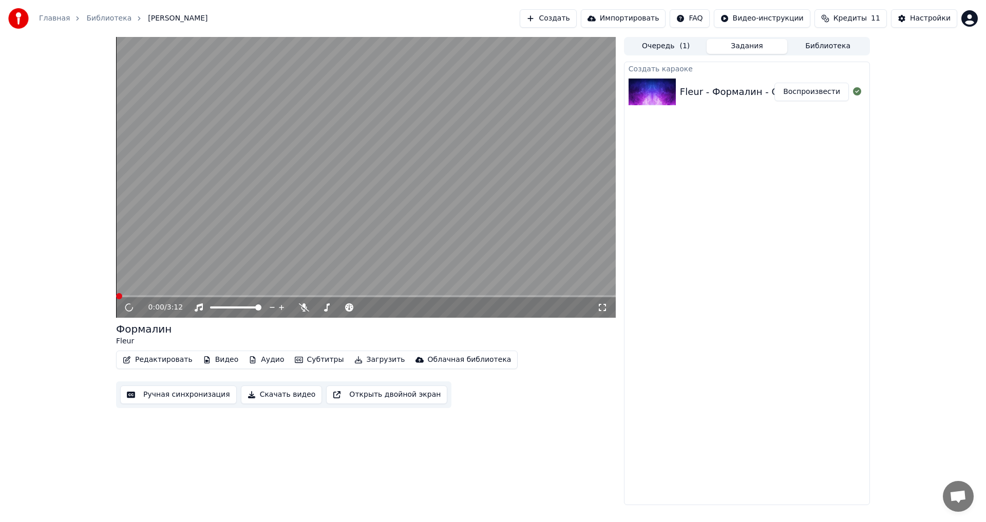
click at [164, 356] on button "Редактировать" at bounding box center [158, 360] width 78 height 14
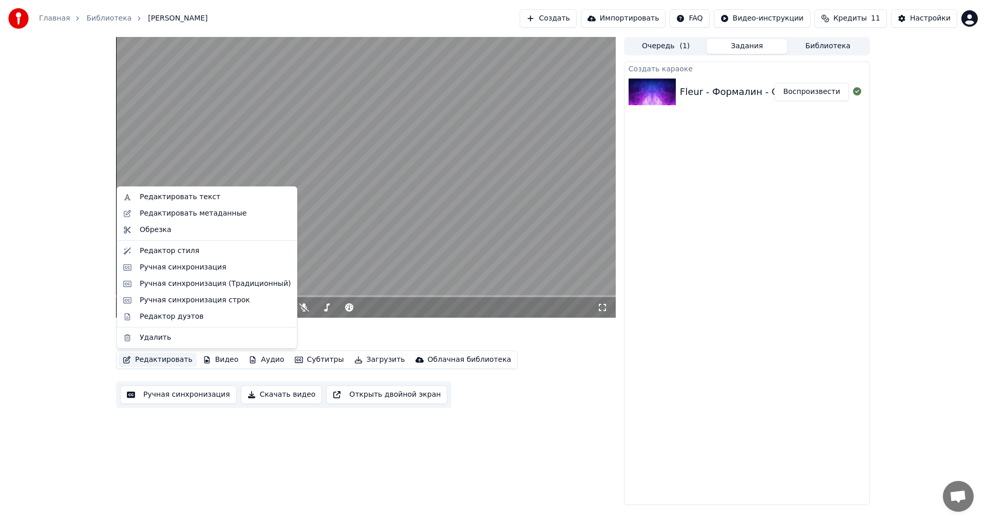
click at [373, 215] on video at bounding box center [366, 177] width 500 height 281
click at [144, 355] on button "Редактировать" at bounding box center [158, 360] width 78 height 14
click at [186, 303] on div "Ручная синхронизация строк" at bounding box center [195, 300] width 110 height 10
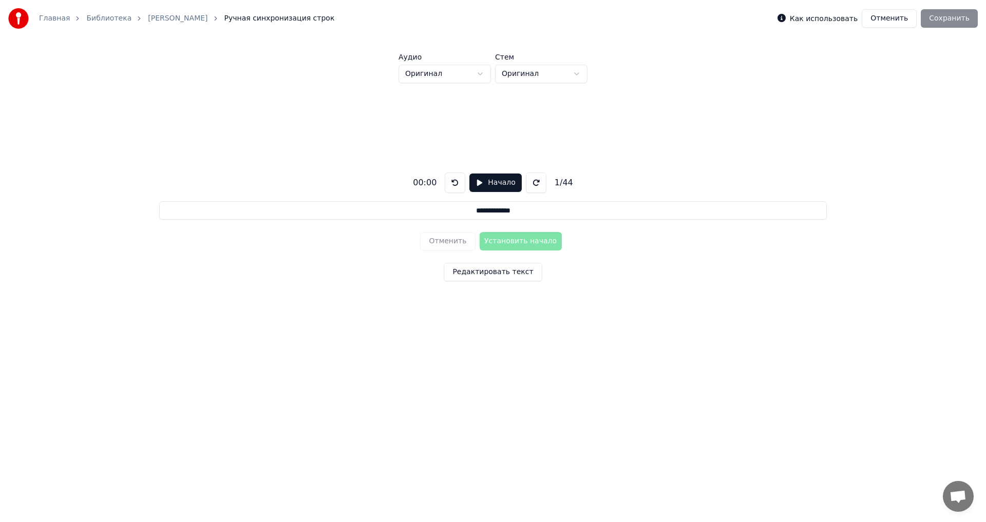
click at [463, 70] on html "**********" at bounding box center [493, 191] width 986 height 383
click at [533, 74] on html "**********" at bounding box center [493, 191] width 986 height 383
click at [476, 186] on button "Начало" at bounding box center [495, 183] width 52 height 18
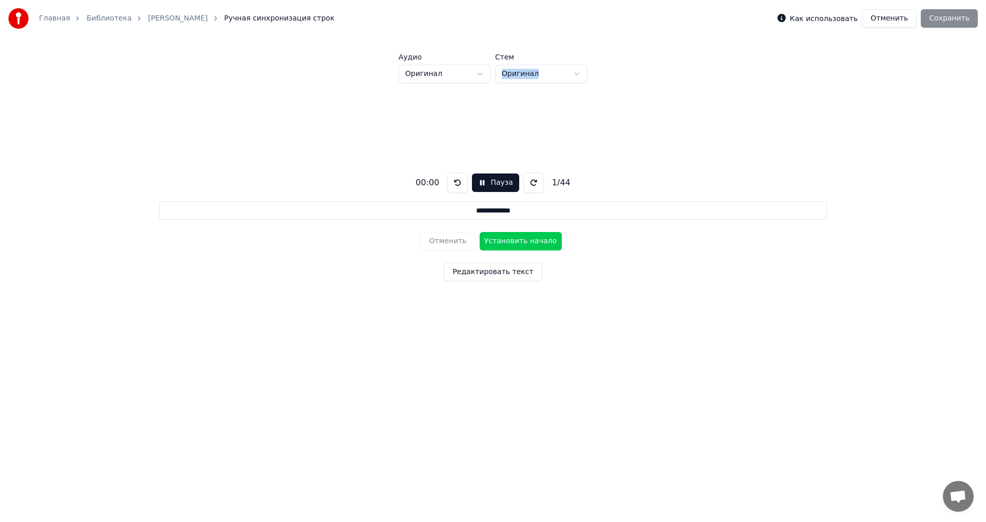
click at [477, 184] on button "Пауза" at bounding box center [495, 183] width 47 height 18
click at [477, 184] on button "Начало" at bounding box center [495, 183] width 52 height 18
click at [465, 211] on input "**********" at bounding box center [492, 210] width 667 height 18
click at [399, 239] on div "**********" at bounding box center [492, 225] width 953 height 284
click at [524, 183] on button at bounding box center [533, 183] width 21 height 21
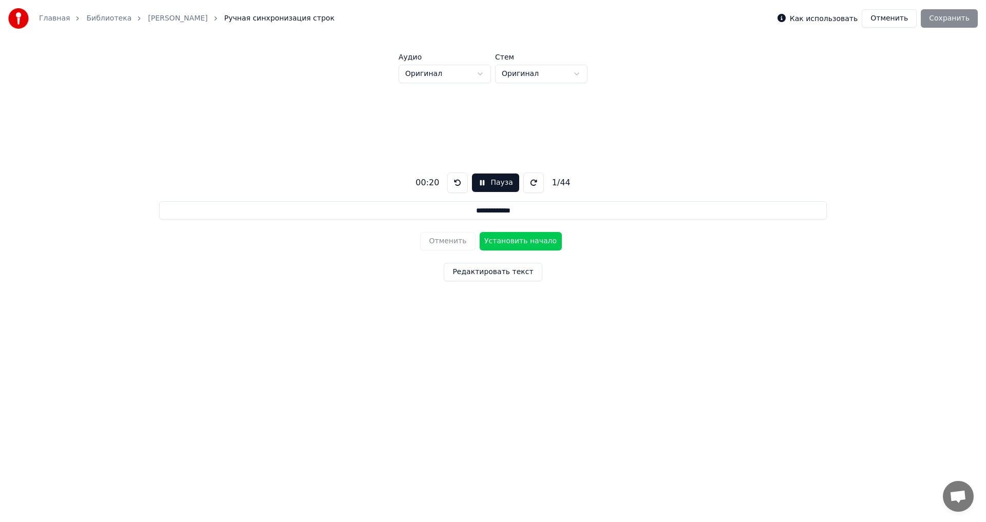
click at [524, 183] on button at bounding box center [533, 183] width 21 height 21
click at [550, 72] on html "**********" at bounding box center [493, 191] width 986 height 383
click at [524, 77] on html "**********" at bounding box center [493, 191] width 986 height 383
click at [461, 182] on button at bounding box center [457, 183] width 21 height 21
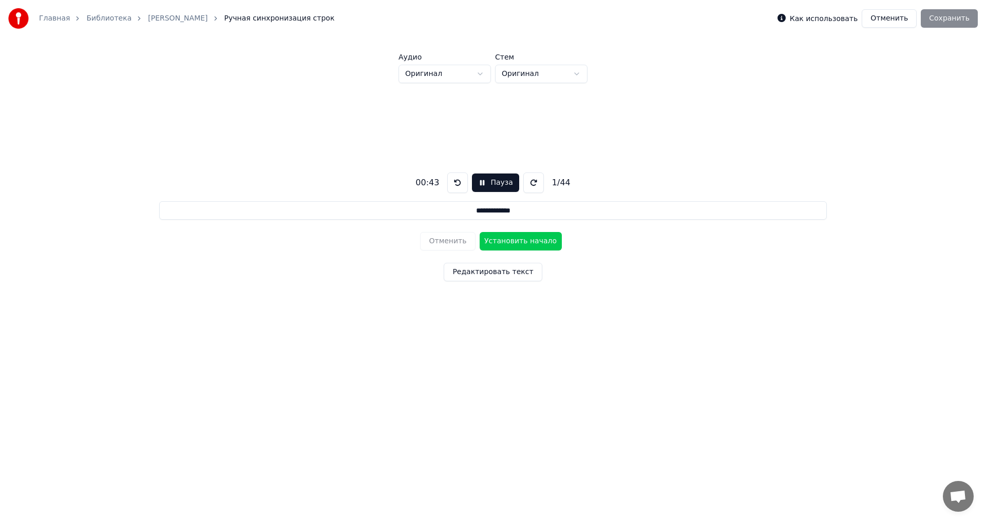
click at [103, 17] on link "Библиотека" at bounding box center [108, 18] width 45 height 10
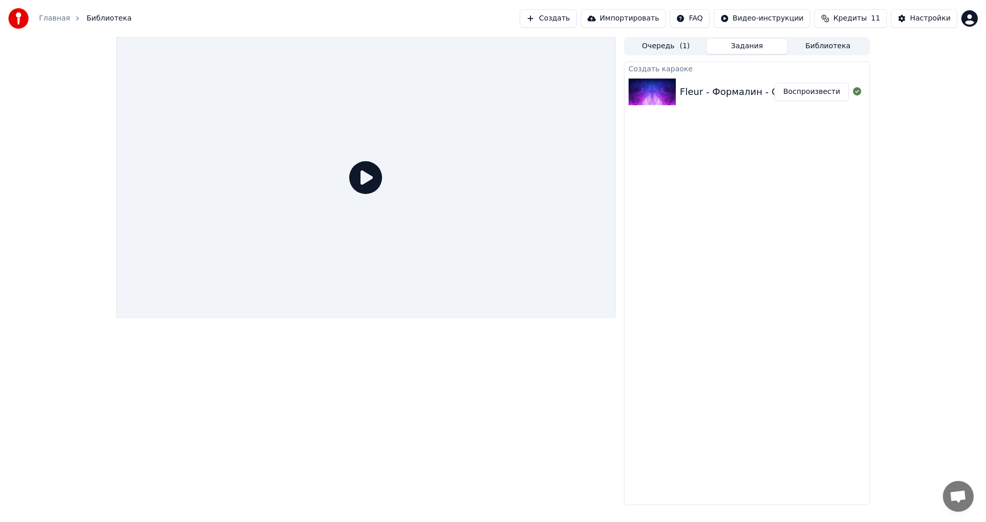
click at [705, 88] on div "Fleur - Формалин - ОС аниматик ｜ oc animatic" at bounding box center [792, 92] width 224 height 14
click at [811, 93] on button "Воспроизвести" at bounding box center [812, 92] width 74 height 18
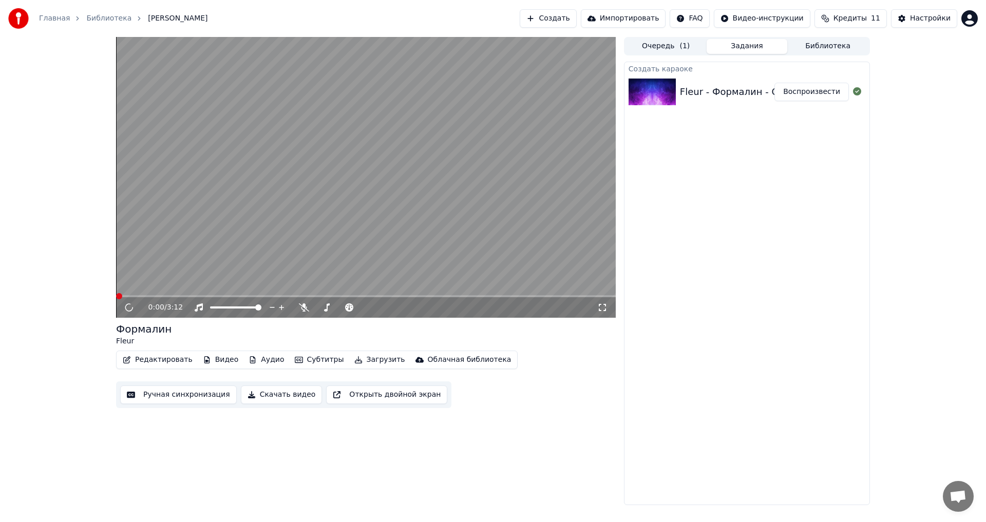
click at [377, 211] on video at bounding box center [366, 177] width 500 height 281
click at [379, 219] on video at bounding box center [366, 177] width 500 height 281
click at [602, 308] on icon at bounding box center [602, 308] width 10 height 8
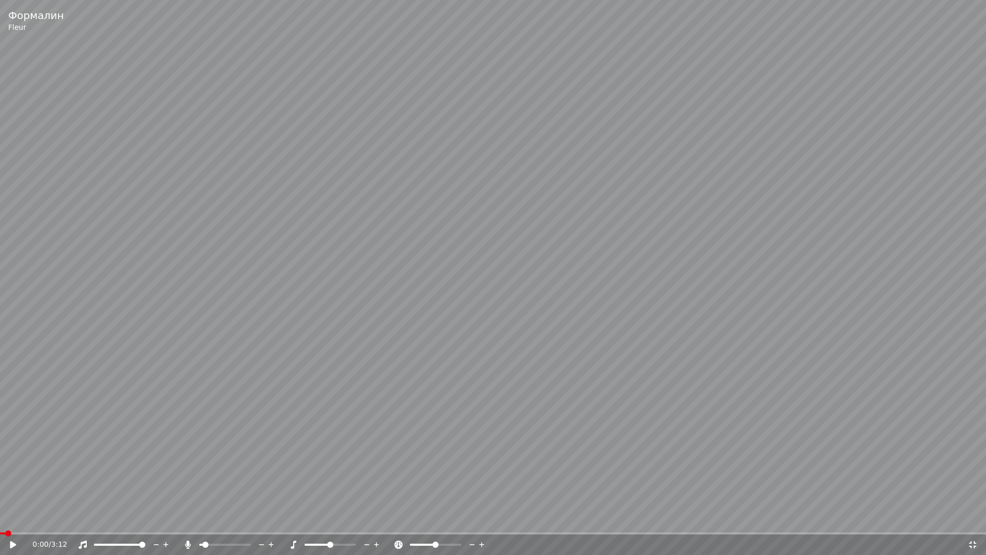
click at [221, 473] on video at bounding box center [493, 277] width 986 height 555
click at [119, 522] on span at bounding box center [493, 533] width 986 height 2
click at [188, 522] on span at bounding box center [493, 533] width 986 height 2
click at [199, 522] on span at bounding box center [202, 544] width 6 height 6
click at [973, 522] on icon at bounding box center [973, 544] width 10 height 8
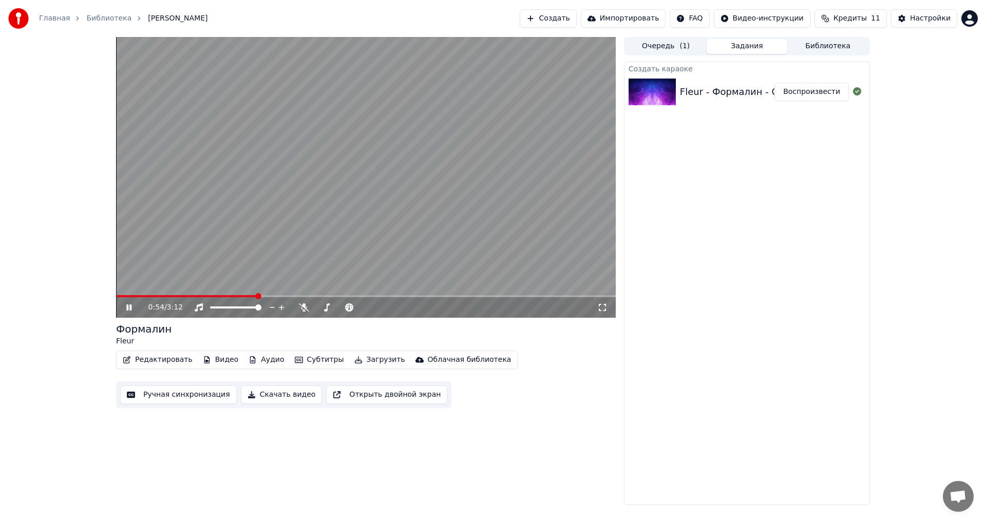
click at [379, 185] on video at bounding box center [366, 177] width 500 height 281
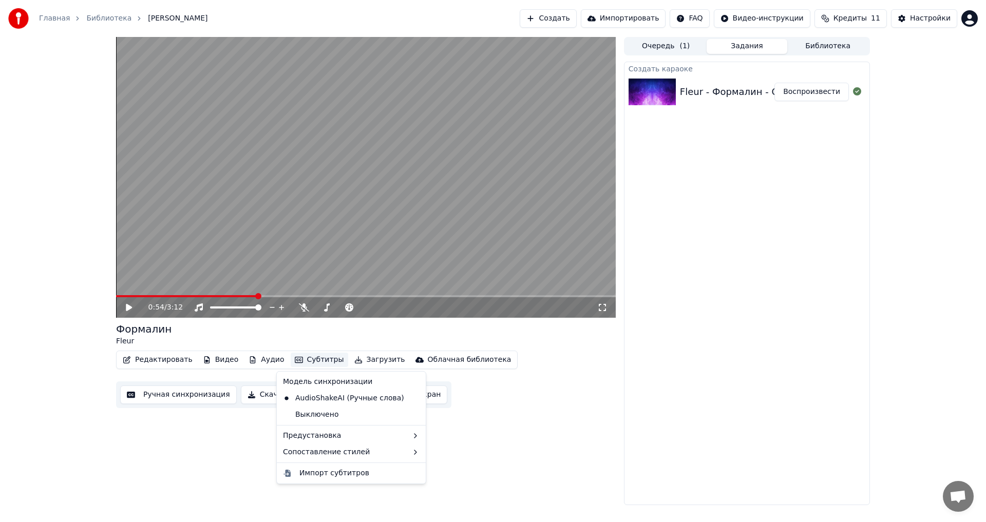
click at [298, 362] on button "Субтитры" at bounding box center [320, 360] width 58 height 14
click at [459, 454] on div "2 Lines - Dynamic (Horizontal)" at bounding box center [477, 455] width 129 height 16
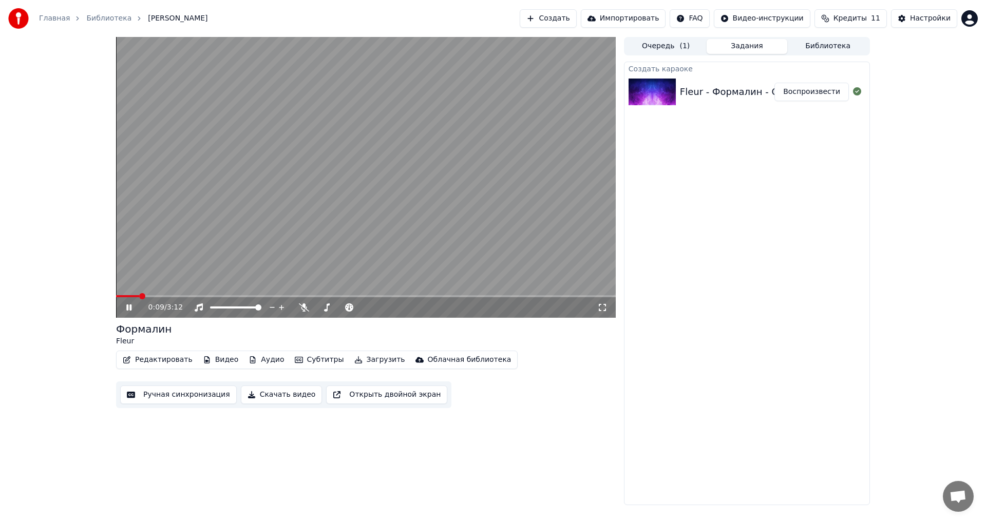
click at [116, 295] on span at bounding box center [127, 296] width 23 height 2
click at [150, 296] on span at bounding box center [366, 296] width 500 height 2
click at [173, 296] on span at bounding box center [366, 296] width 500 height 2
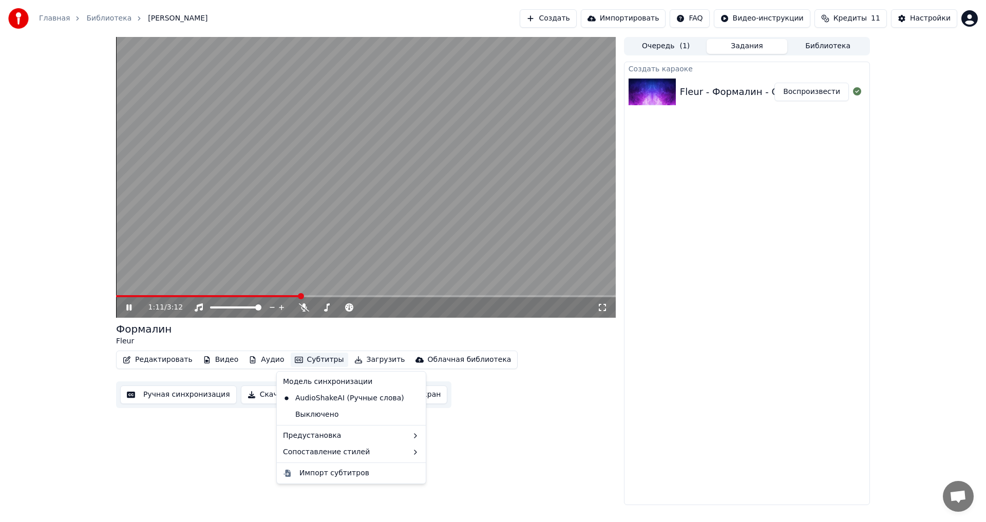
click at [317, 361] on button "Субтитры" at bounding box center [320, 360] width 58 height 14
click at [312, 364] on button "Субтитры" at bounding box center [320, 360] width 58 height 14
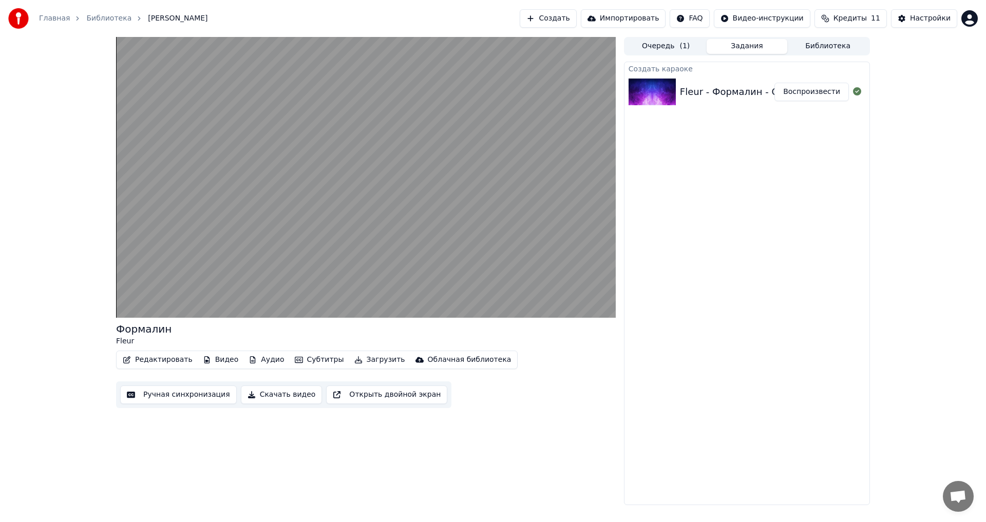
click at [164, 361] on button "Редактировать" at bounding box center [158, 360] width 78 height 14
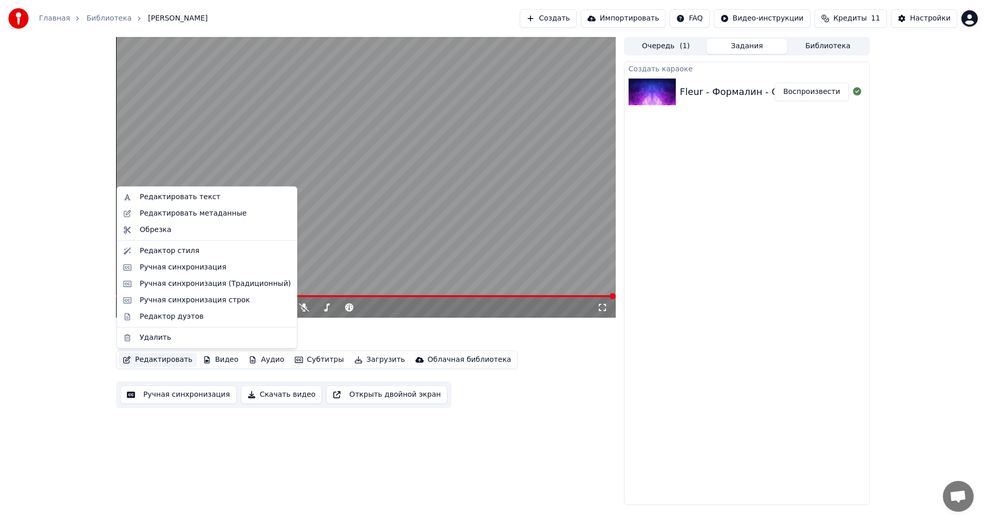
click at [364, 250] on video at bounding box center [366, 177] width 500 height 281
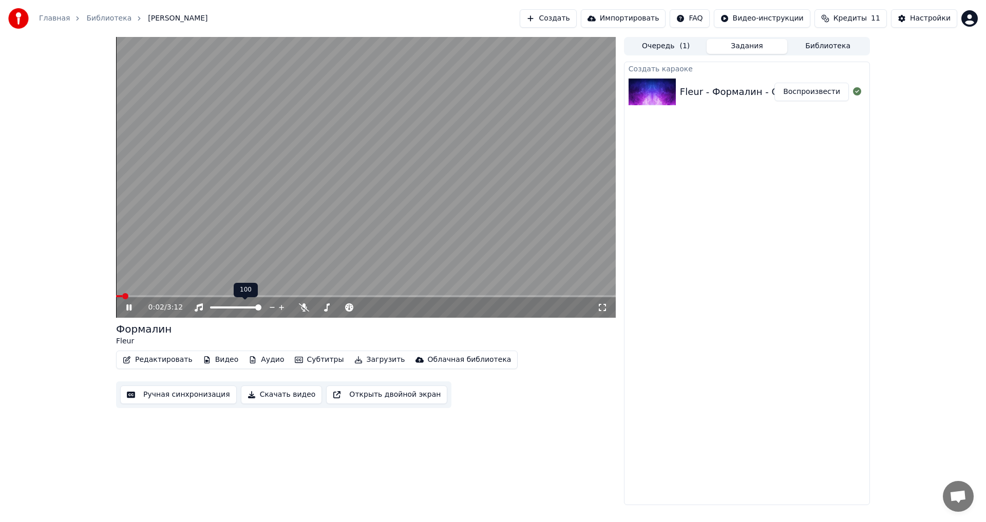
click at [254, 277] on video at bounding box center [366, 177] width 500 height 281
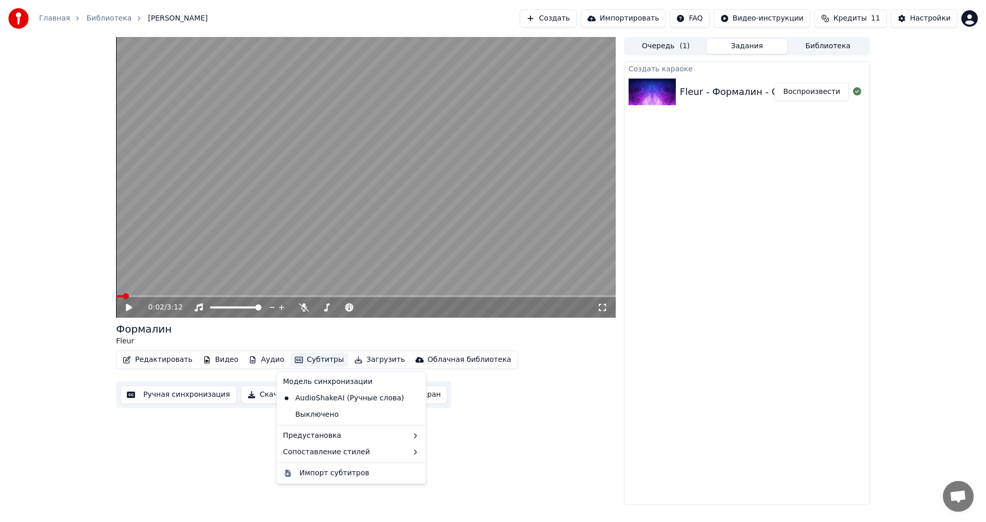
click at [297, 357] on button "Субтитры" at bounding box center [320, 360] width 58 height 14
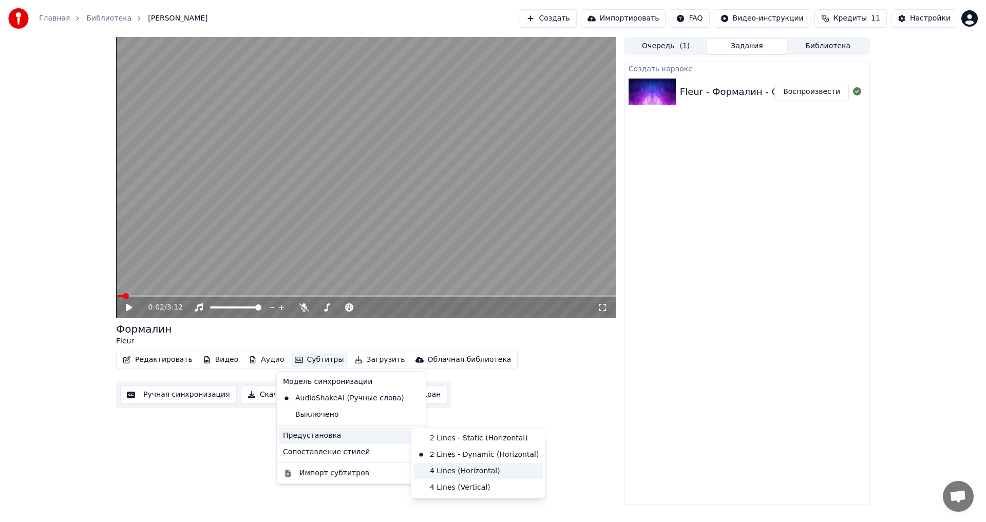
click at [455, 475] on div "4 Lines (Horizontal)" at bounding box center [477, 471] width 129 height 16
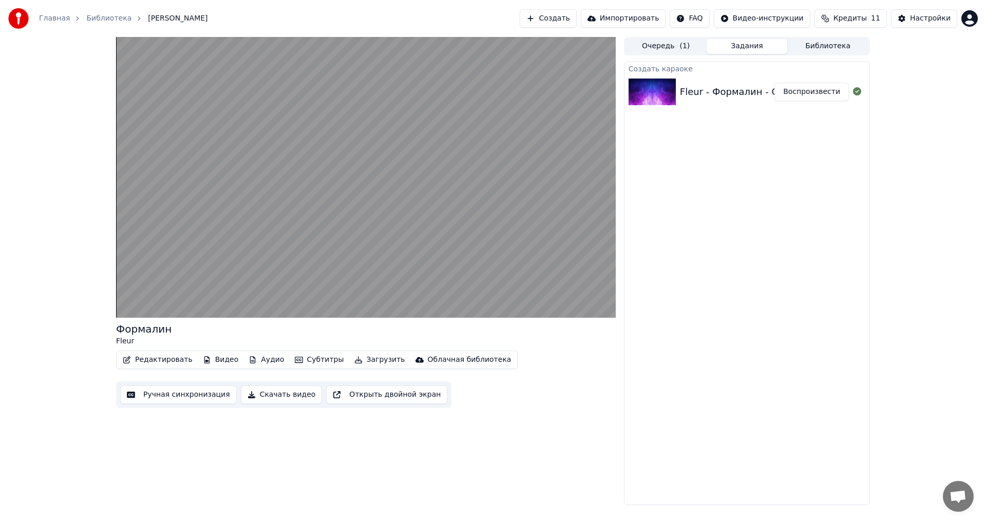
click at [345, 397] on button "Открыть двойной экран" at bounding box center [386, 395] width 121 height 18
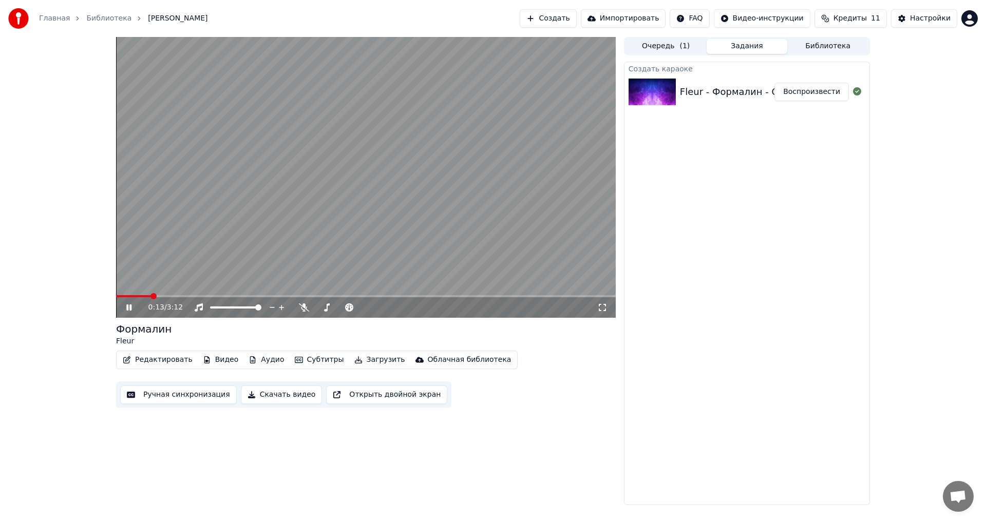
click at [139, 294] on video at bounding box center [366, 177] width 500 height 281
click at [132, 296] on span at bounding box center [133, 296] width 35 height 2
click at [209, 230] on video at bounding box center [366, 177] width 500 height 281
click at [351, 226] on video at bounding box center [366, 177] width 500 height 281
click at [168, 363] on button "Редактировать" at bounding box center [158, 360] width 78 height 14
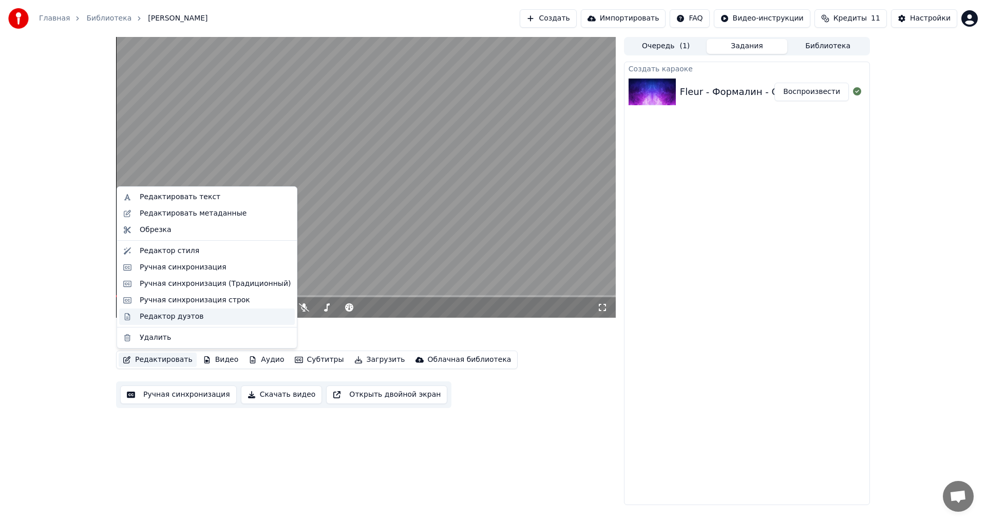
click at [167, 320] on div "Редактор дуэтов" at bounding box center [172, 317] width 64 height 10
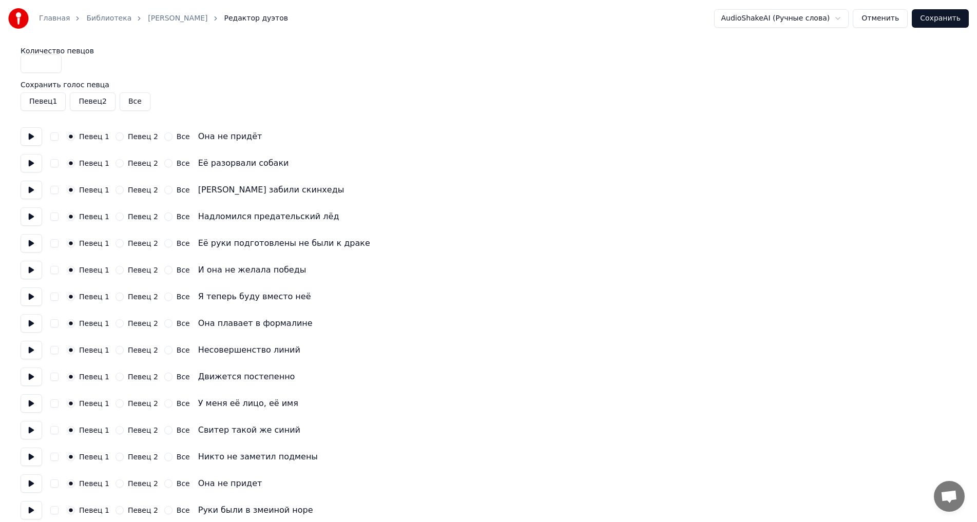
click at [180, 19] on link "[PERSON_NAME]" at bounding box center [178, 18] width 60 height 10
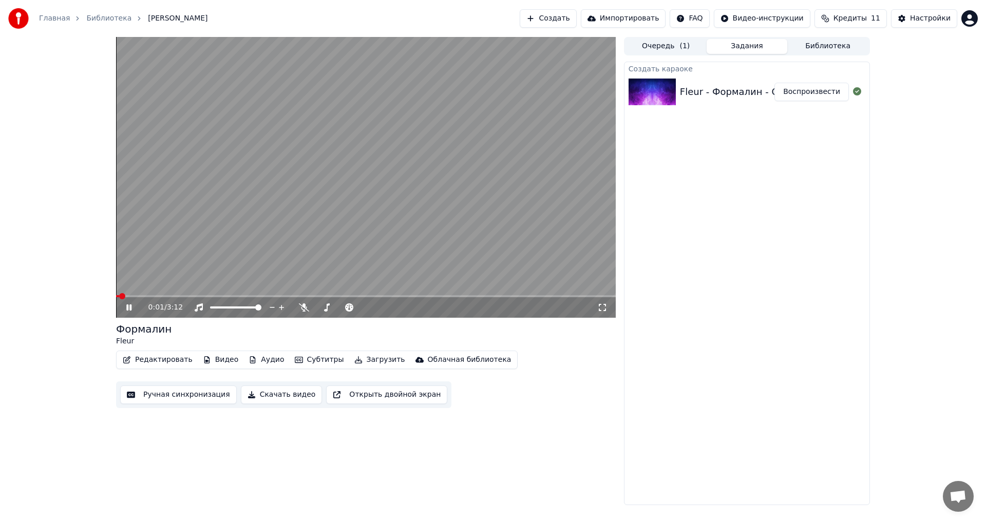
click at [231, 244] on video at bounding box center [366, 177] width 500 height 281
click at [148, 363] on button "Редактировать" at bounding box center [158, 360] width 78 height 14
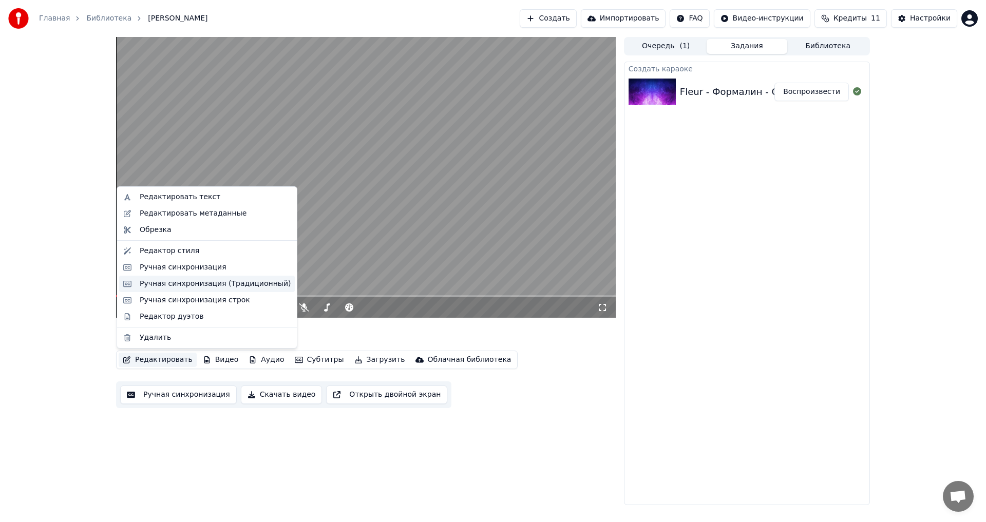
click at [169, 285] on div "Ручная синхронизация (Традиционный)" at bounding box center [215, 284] width 151 height 10
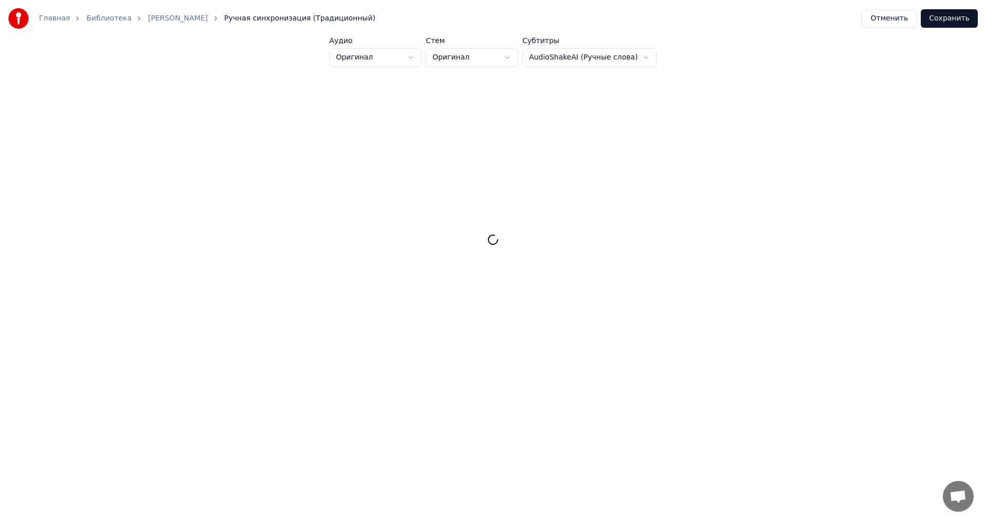
click at [904, 20] on button "Отменить" at bounding box center [889, 18] width 55 height 18
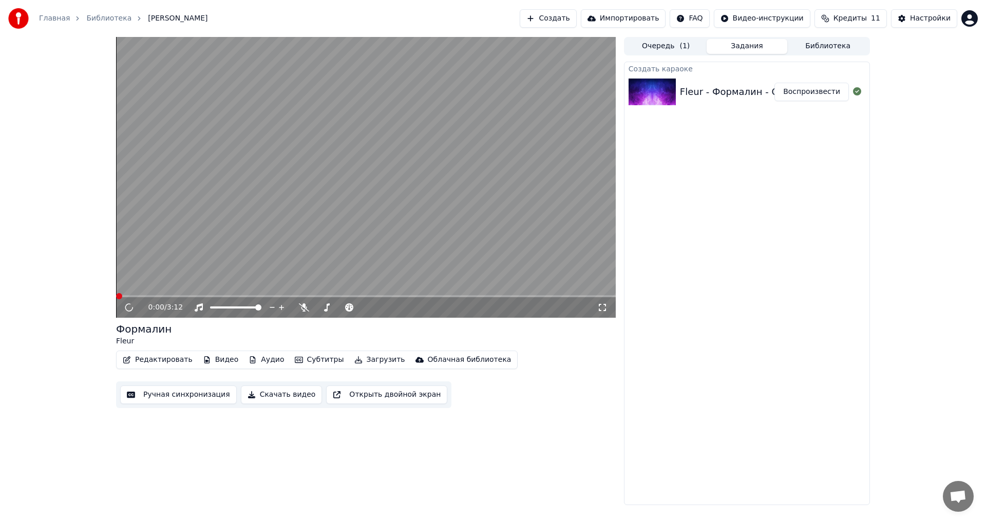
click at [149, 365] on button "Редактировать" at bounding box center [158, 360] width 78 height 14
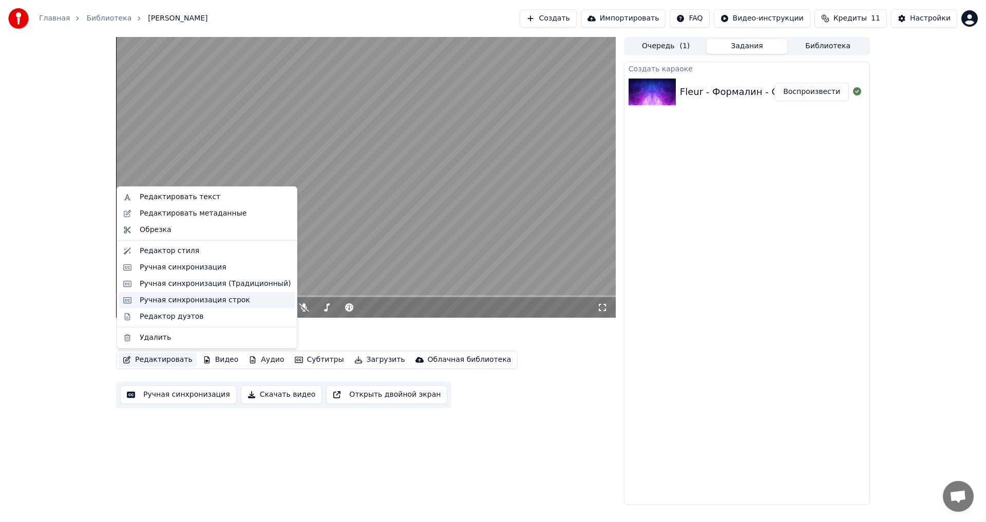
click at [171, 305] on div "Ручная синхронизация строк" at bounding box center [195, 300] width 110 height 10
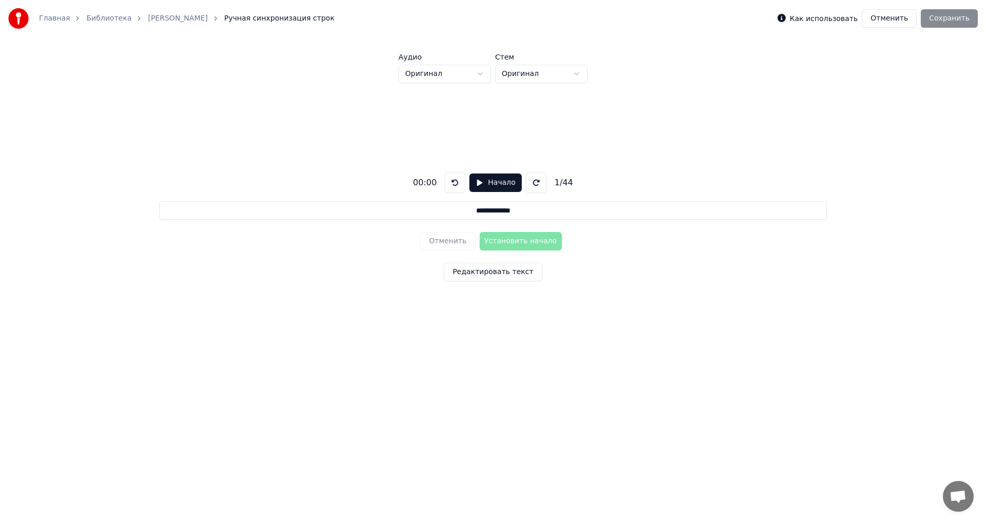
click at [530, 78] on html "**********" at bounding box center [493, 191] width 986 height 383
click at [531, 76] on html "**********" at bounding box center [493, 191] width 986 height 383
click at [461, 77] on html "**********" at bounding box center [493, 191] width 986 height 383
click at [522, 82] on html "**********" at bounding box center [493, 191] width 986 height 383
click at [490, 184] on button "Начало" at bounding box center [495, 183] width 52 height 18
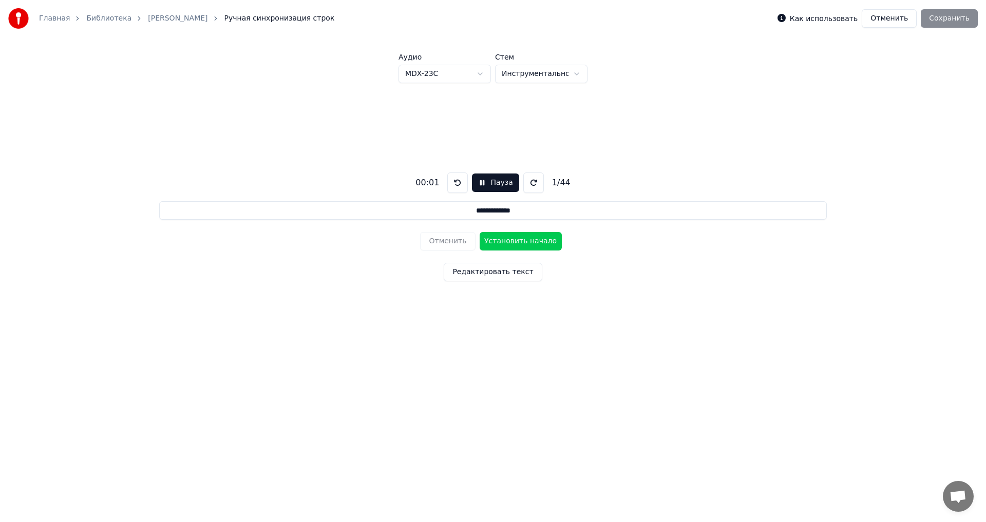
drag, startPoint x: 525, startPoint y: 211, endPoint x: 442, endPoint y: 209, distance: 83.2
click at [442, 209] on input "**********" at bounding box center [492, 210] width 667 height 18
drag, startPoint x: 600, startPoint y: 287, endPoint x: 587, endPoint y: 286, distance: 12.9
click at [600, 287] on div "**********" at bounding box center [492, 225] width 953 height 284
click at [500, 272] on button "Редактировать текст" at bounding box center [493, 272] width 98 height 18
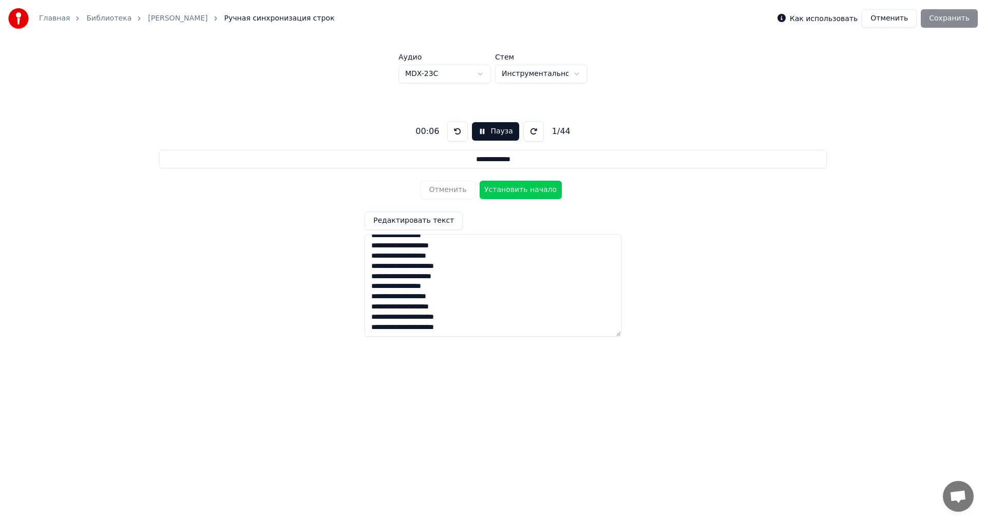
scroll to position [358, 0]
click at [426, 328] on textarea at bounding box center [493, 285] width 257 height 103
click at [416, 247] on textarea at bounding box center [493, 285] width 257 height 103
click at [421, 244] on textarea at bounding box center [493, 285] width 257 height 103
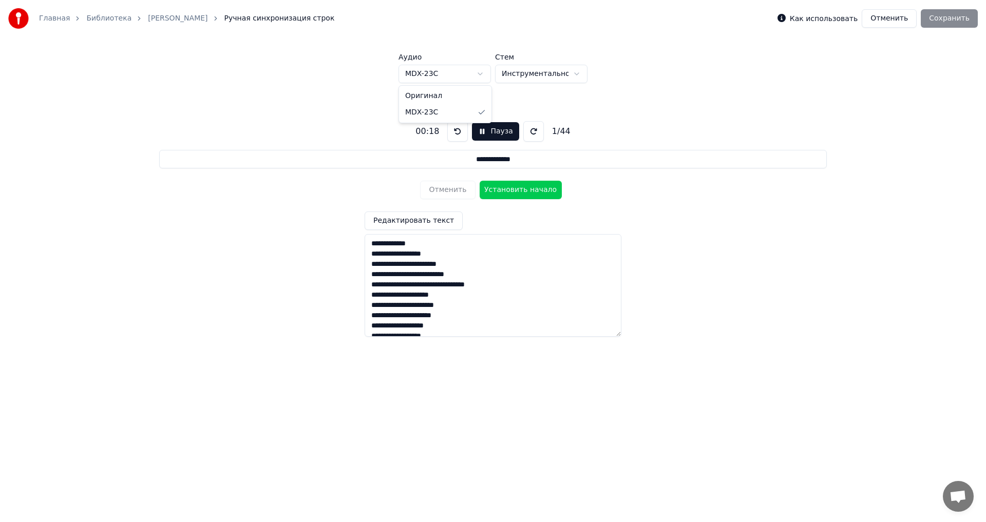
click at [440, 73] on html "**********" at bounding box center [493, 191] width 986 height 383
click at [443, 81] on html "**********" at bounding box center [493, 191] width 986 height 383
click at [523, 138] on button at bounding box center [533, 131] width 21 height 21
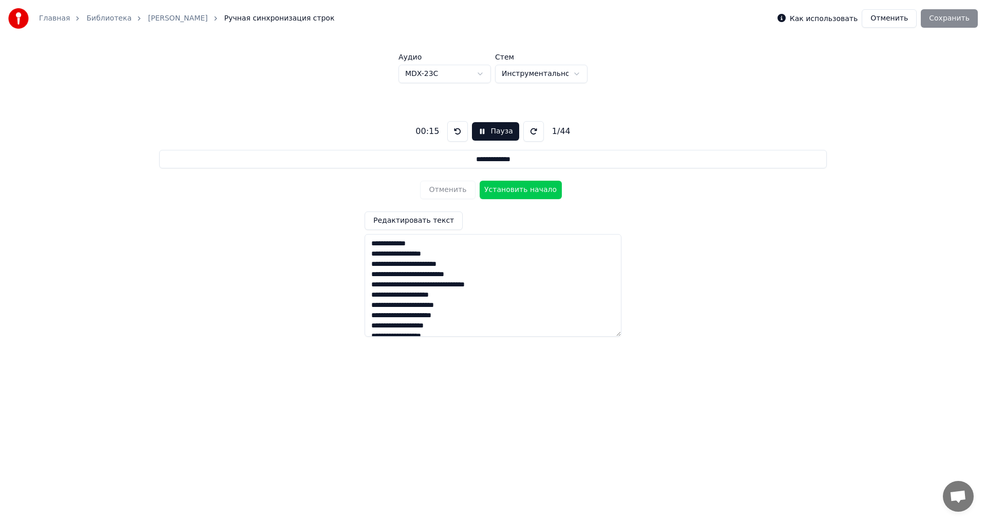
click at [502, 134] on button "Пауза" at bounding box center [495, 131] width 47 height 18
click at [490, 135] on button "Пауза" at bounding box center [495, 131] width 47 height 18
click at [480, 135] on button "Пауза" at bounding box center [495, 131] width 47 height 18
click at [526, 133] on button at bounding box center [533, 131] width 21 height 21
click at [494, 133] on button "Пауза" at bounding box center [495, 131] width 47 height 18
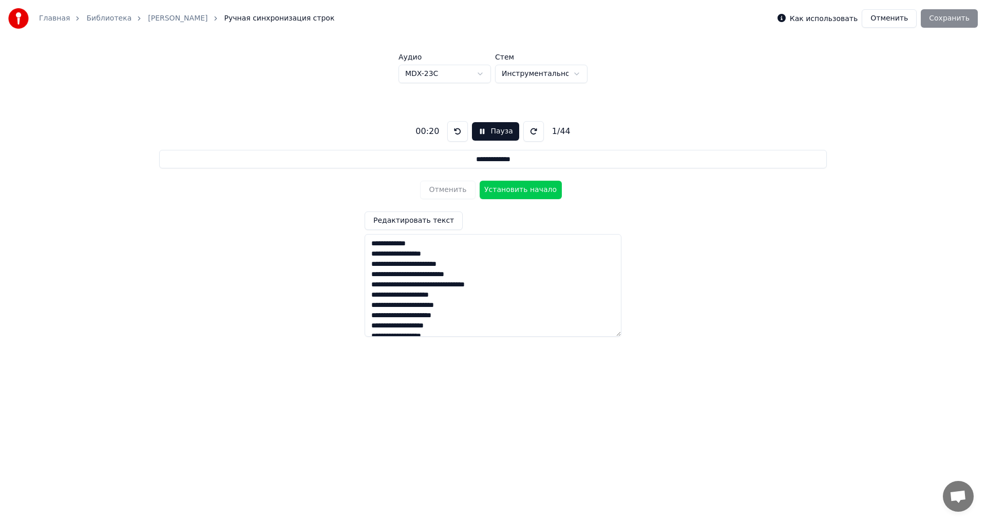
click at [490, 133] on button "Пауза" at bounding box center [495, 131] width 47 height 18
click at [156, 17] on link "[PERSON_NAME]" at bounding box center [178, 18] width 60 height 10
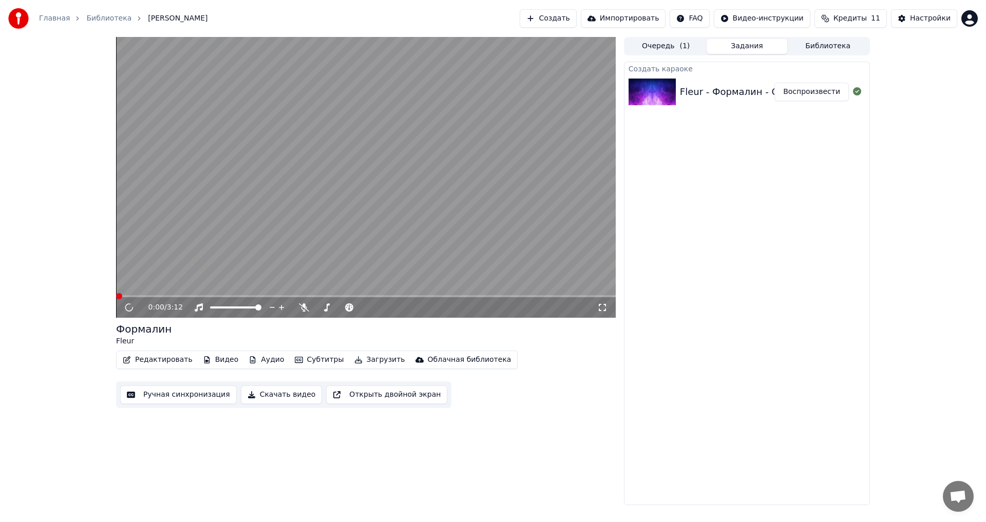
click at [245, 251] on video at bounding box center [366, 177] width 500 height 281
click at [166, 296] on span at bounding box center [366, 296] width 500 height 2
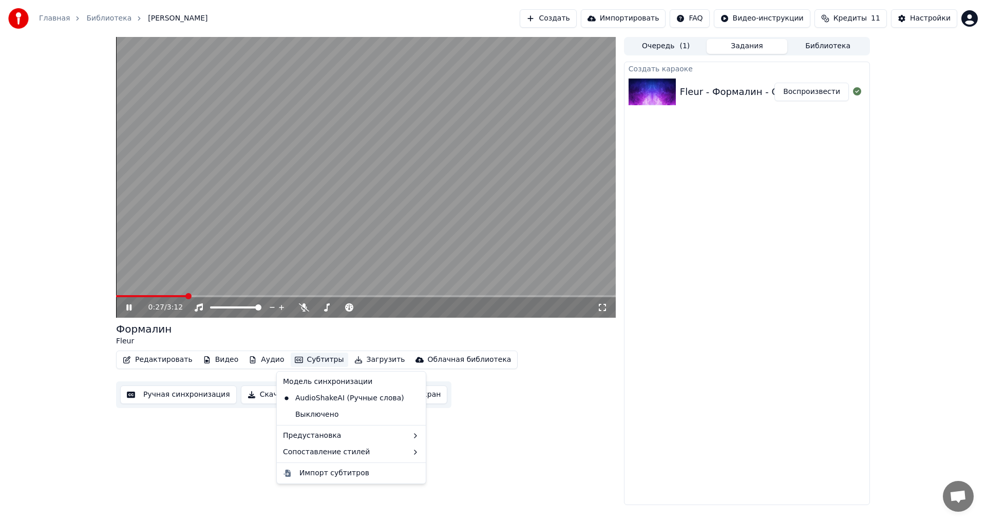
click at [294, 361] on button "Субтитры" at bounding box center [320, 360] width 58 height 14
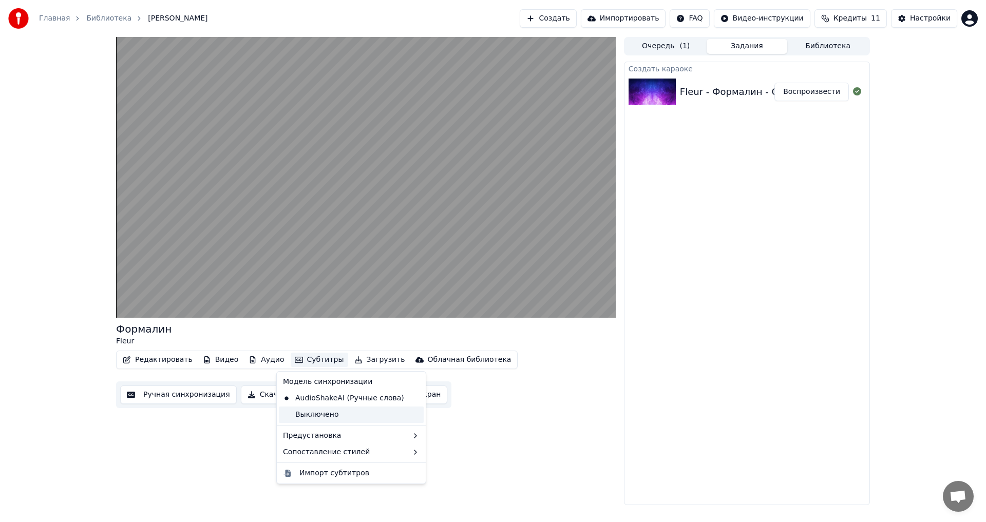
click at [314, 411] on div "Выключено" at bounding box center [351, 415] width 145 height 16
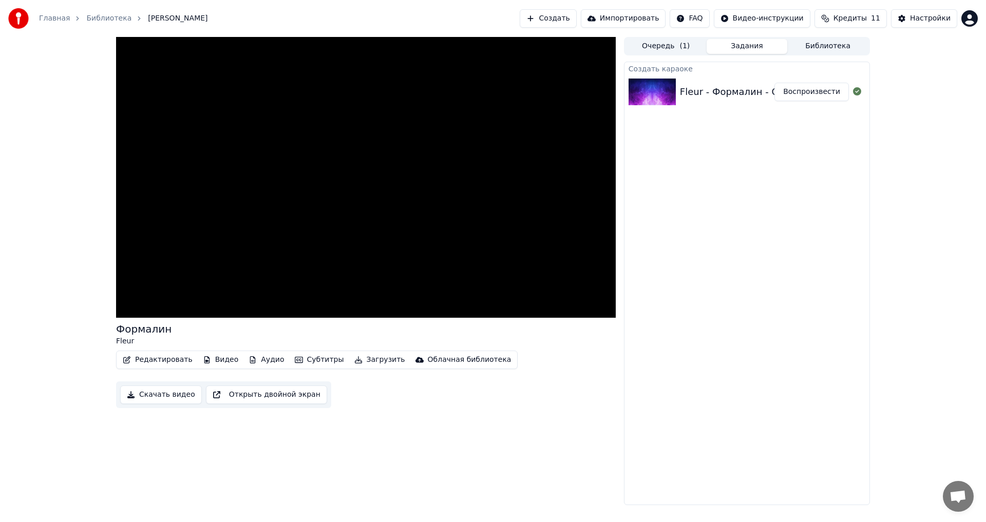
click at [303, 361] on button "Субтитры" at bounding box center [320, 360] width 58 height 14
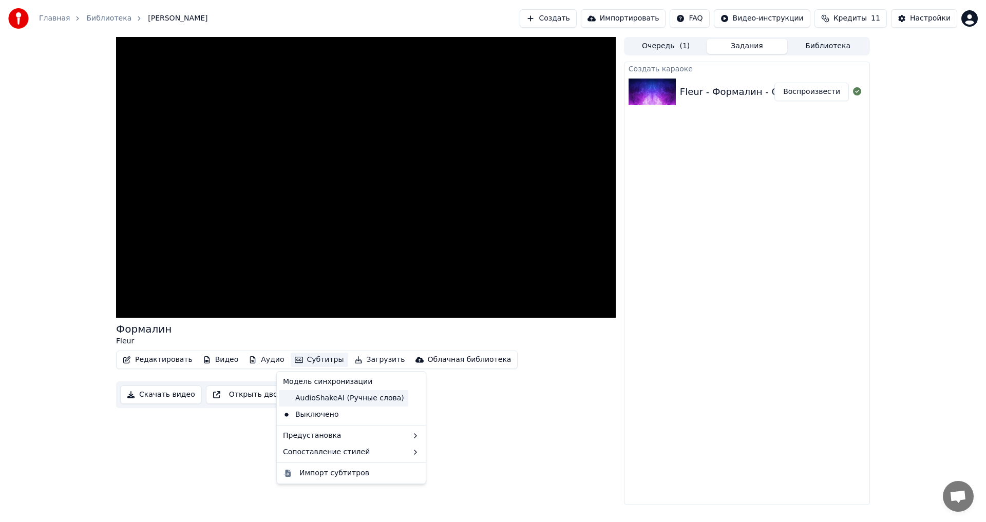
click at [310, 399] on div "AudioShakeAI (Ручные слова)" at bounding box center [343, 398] width 129 height 16
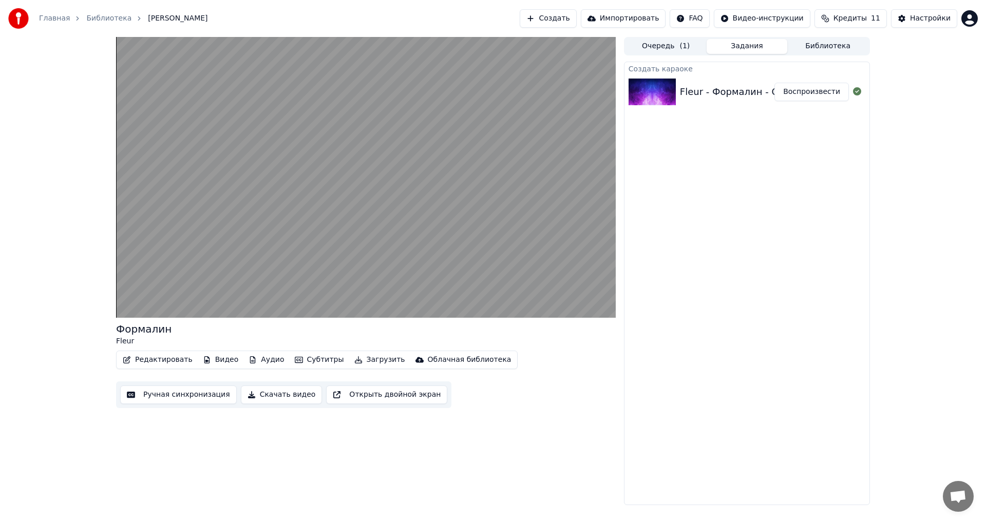
click at [257, 361] on button "Аудио" at bounding box center [266, 360] width 44 height 14
click at [224, 360] on button "Видео" at bounding box center [221, 360] width 44 height 14
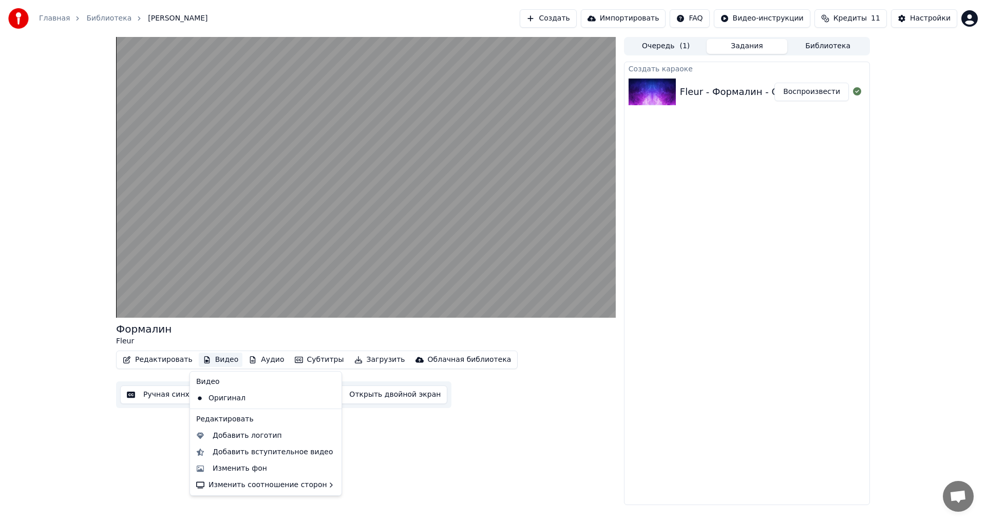
click at [223, 359] on button "Видео" at bounding box center [221, 360] width 44 height 14
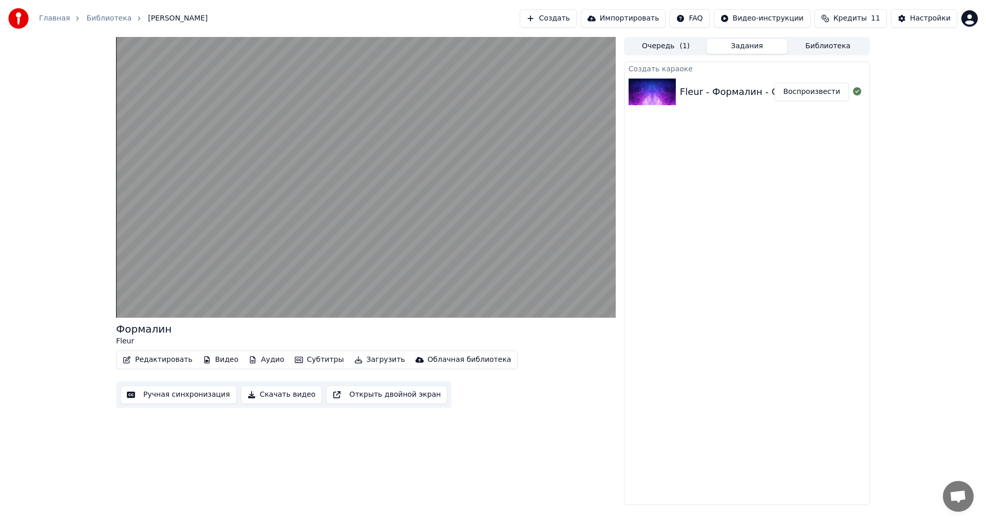
click at [355, 362] on icon "button" at bounding box center [358, 359] width 7 height 7
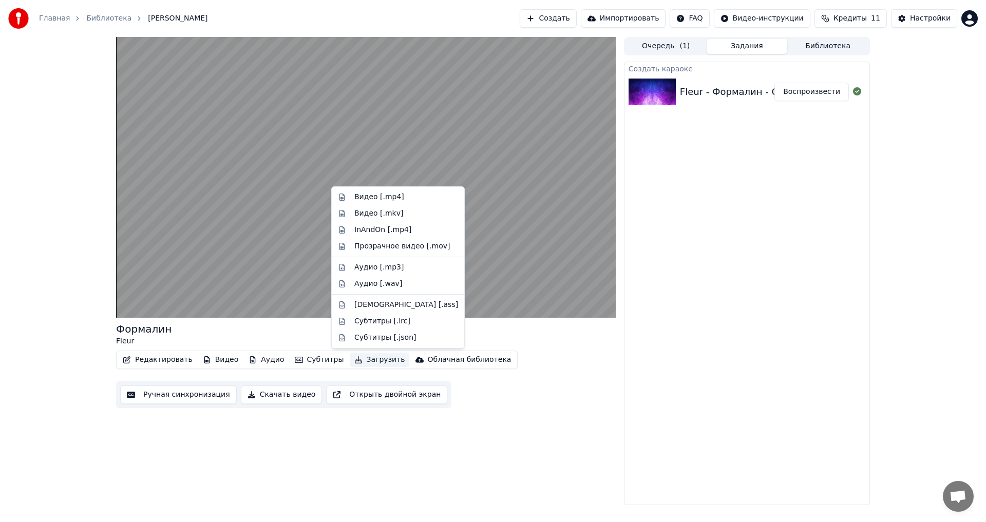
click at [355, 362] on icon "button" at bounding box center [358, 359] width 7 height 7
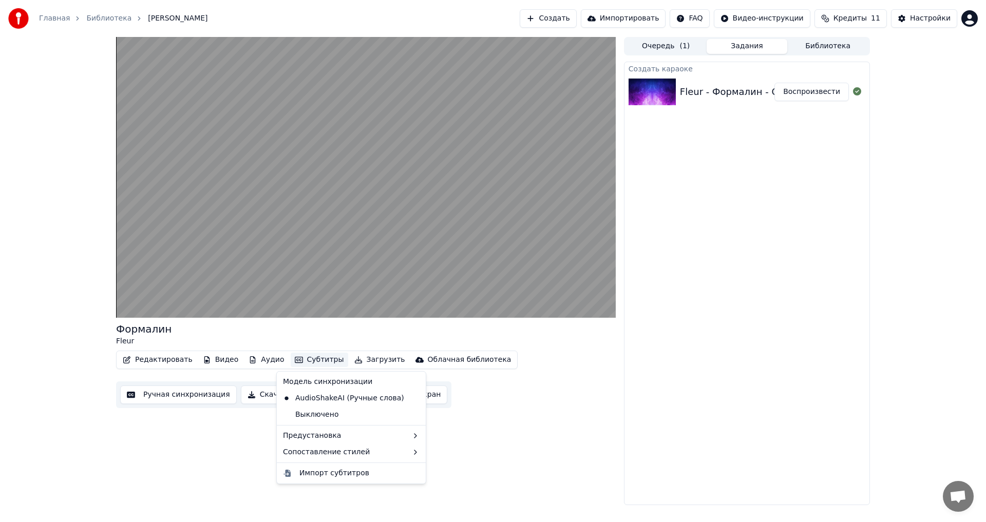
click at [310, 363] on button "Субтитры" at bounding box center [320, 360] width 58 height 14
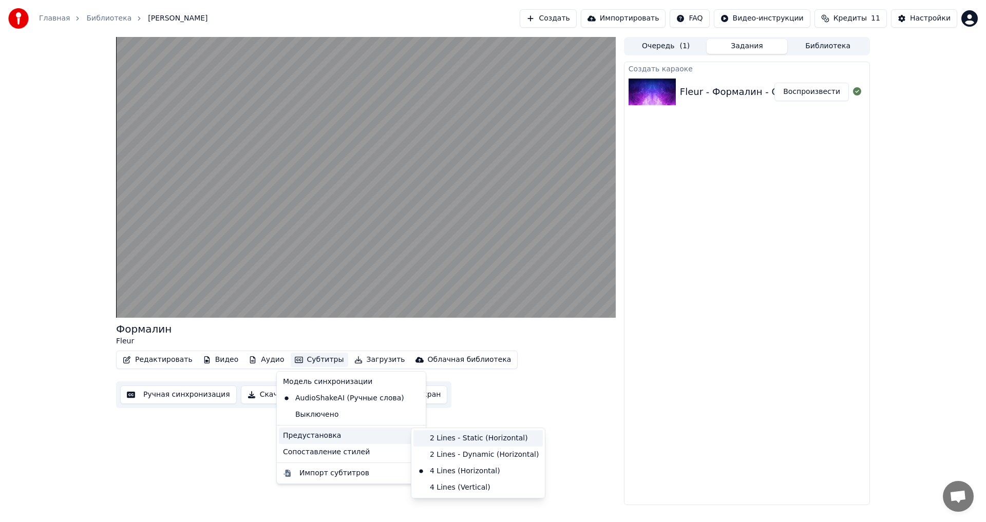
click at [446, 443] on div "2 Lines - Static (Horizontal)" at bounding box center [477, 438] width 129 height 16
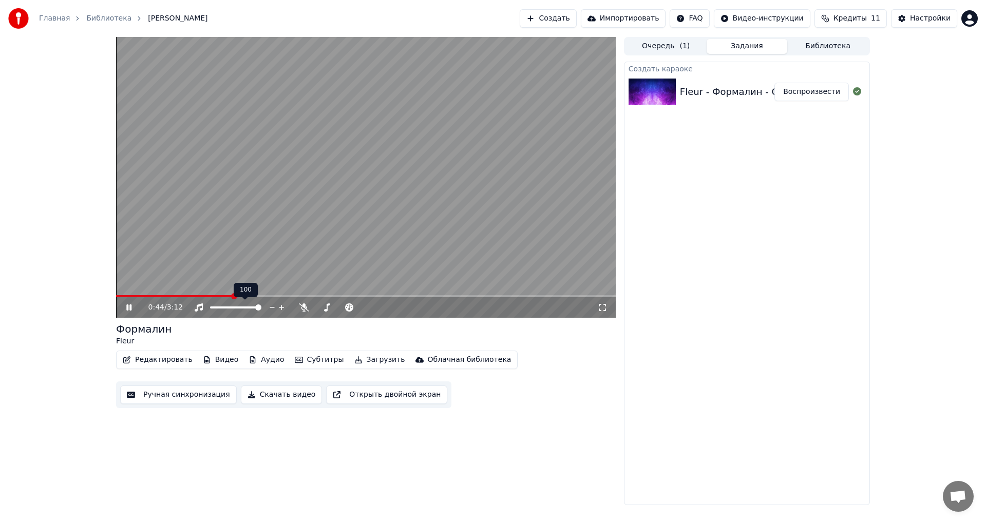
click at [171, 294] on video at bounding box center [366, 177] width 500 height 281
click at [169, 297] on span at bounding box center [174, 296] width 117 height 2
click at [259, 249] on video at bounding box center [366, 177] width 500 height 281
click at [258, 308] on span at bounding box center [234, 308] width 48 height 2
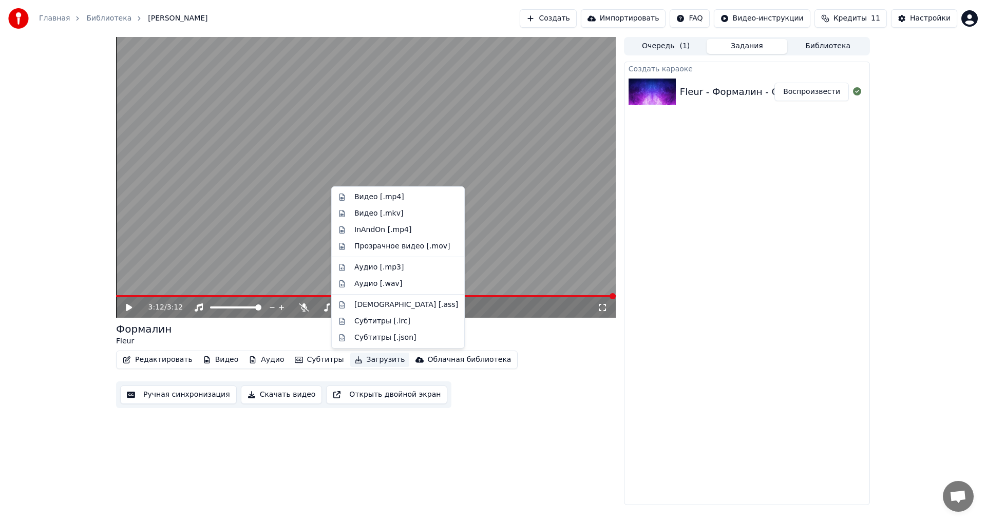
click at [353, 358] on button "Загрузить" at bounding box center [379, 360] width 59 height 14
click at [375, 201] on div "Видео [.mp4]" at bounding box center [379, 197] width 50 height 10
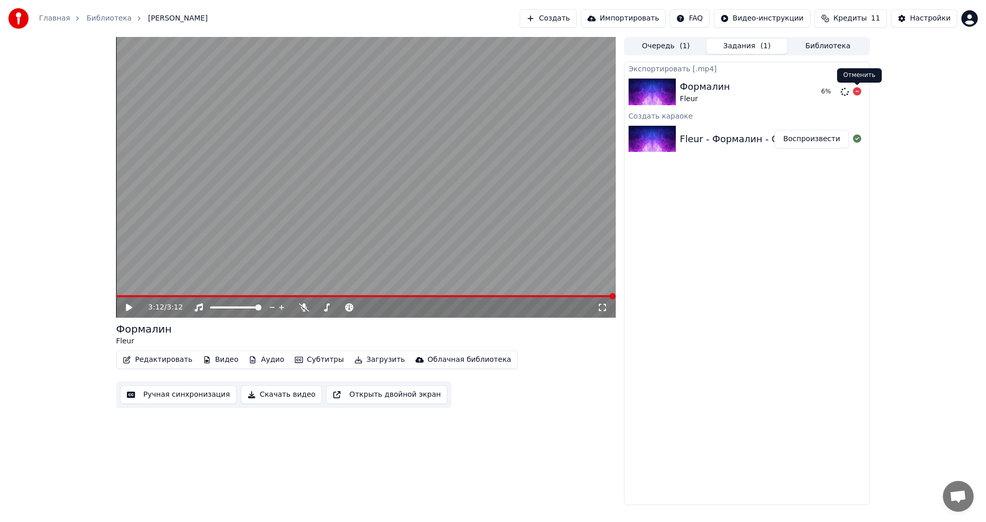
click at [857, 92] on icon at bounding box center [857, 91] width 8 height 8
click at [859, 91] on icon at bounding box center [857, 91] width 8 height 8
click at [857, 89] on icon at bounding box center [857, 91] width 8 height 8
click at [857, 90] on icon at bounding box center [857, 91] width 8 height 8
click at [284, 400] on button "Скачать видео" at bounding box center [282, 395] width 82 height 18
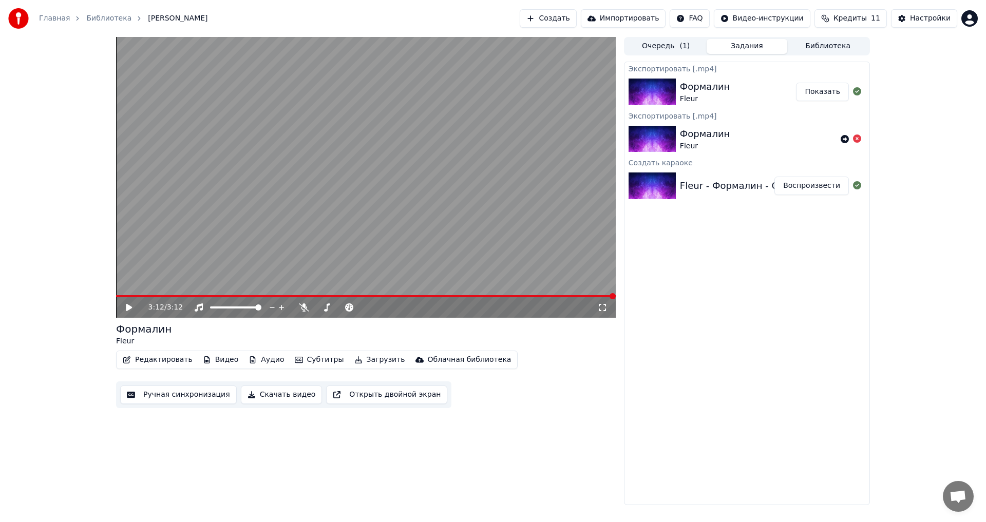
click at [155, 362] on button "Редактировать" at bounding box center [158, 360] width 78 height 14
click at [175, 361] on button "Редактировать" at bounding box center [158, 360] width 78 height 14
click at [305, 361] on button "Субтитры" at bounding box center [320, 360] width 58 height 14
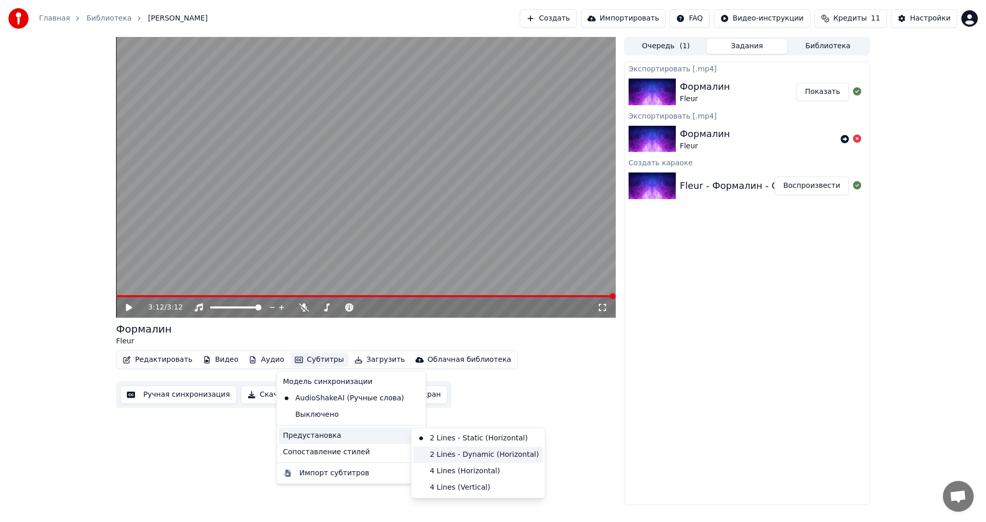
click at [459, 452] on div "2 Lines - Dynamic (Horizontal)" at bounding box center [477, 455] width 129 height 16
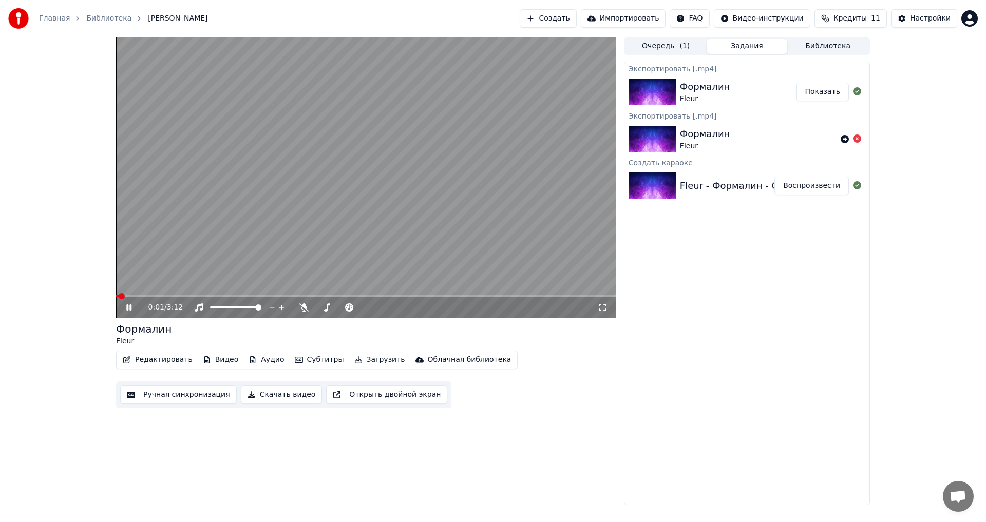
click at [150, 296] on span at bounding box center [366, 296] width 500 height 2
click at [191, 297] on span at bounding box center [366, 296] width 500 height 2
click at [231, 296] on span at bounding box center [366, 296] width 500 height 2
click at [216, 296] on span at bounding box center [174, 296] width 116 height 2
click at [206, 295] on span at bounding box center [166, 296] width 101 height 2
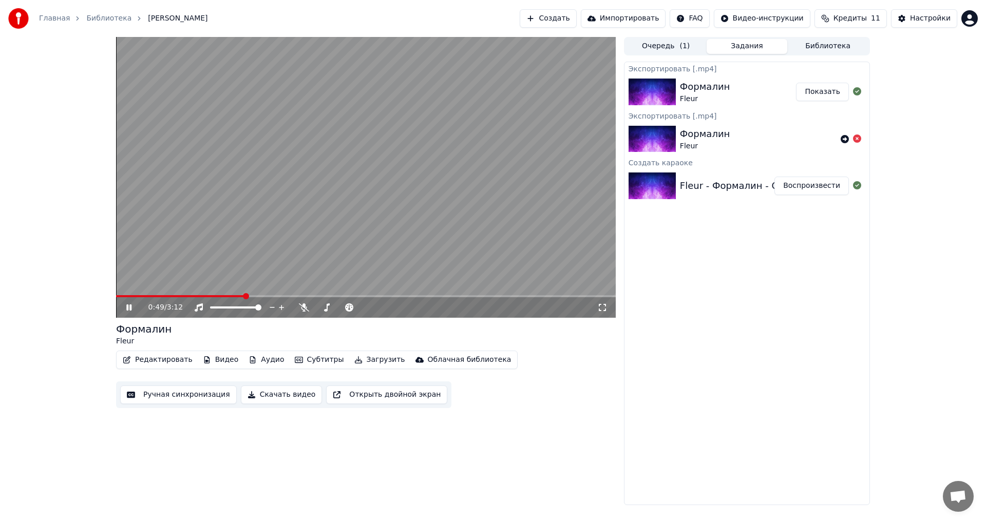
click at [292, 296] on span at bounding box center [366, 296] width 500 height 2
click at [328, 297] on span at bounding box center [366, 296] width 500 height 2
click at [369, 296] on span at bounding box center [366, 296] width 500 height 2
click at [399, 296] on span at bounding box center [366, 296] width 500 height 2
click at [432, 296] on span at bounding box center [366, 296] width 500 height 2
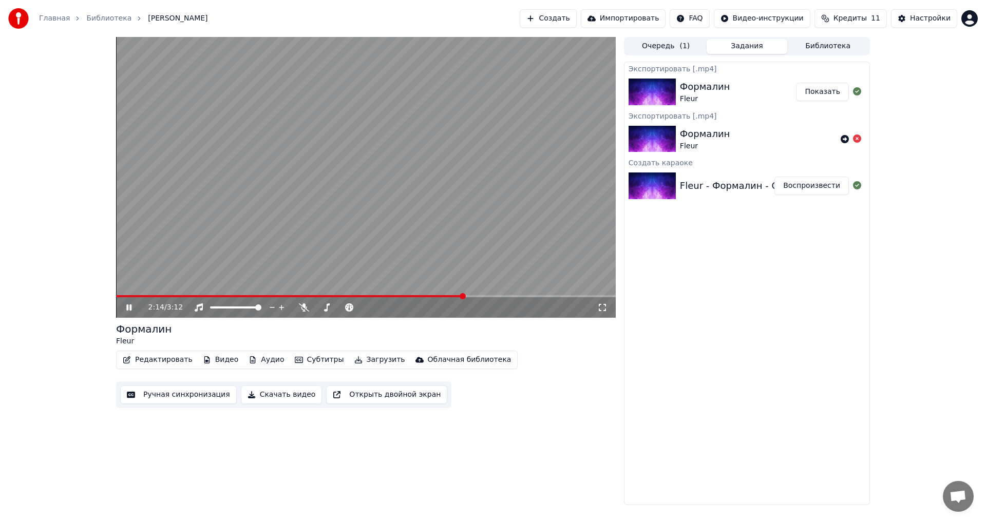
click at [464, 296] on span at bounding box center [366, 296] width 500 height 2
click at [495, 295] on video at bounding box center [366, 177] width 500 height 281
click at [487, 296] on span at bounding box center [366, 296] width 500 height 2
click at [471, 252] on video at bounding box center [366, 177] width 500 height 281
click at [504, 293] on video at bounding box center [366, 177] width 500 height 281
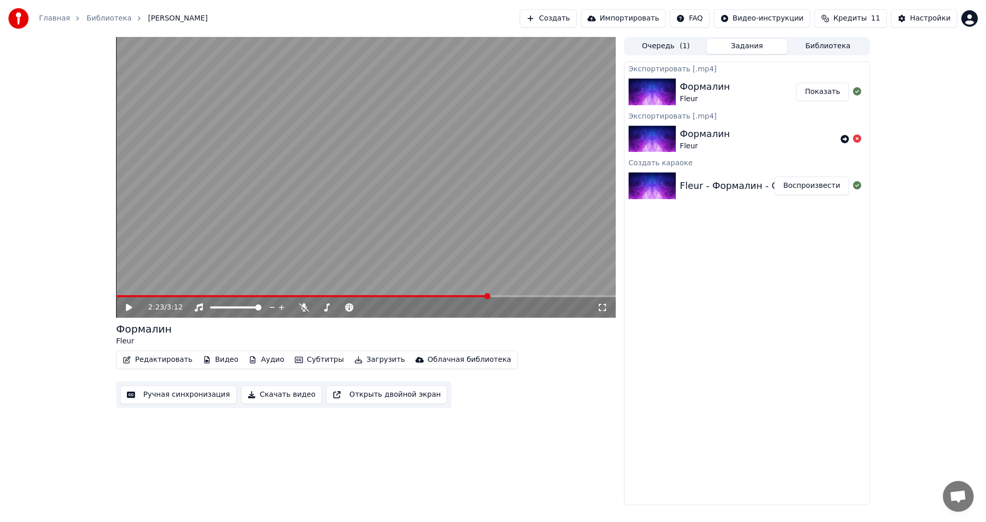
click at [507, 298] on div "2:23 / 3:12" at bounding box center [366, 307] width 500 height 21
click at [512, 280] on video at bounding box center [366, 177] width 500 height 281
click at [511, 296] on span at bounding box center [366, 296] width 500 height 2
click at [531, 296] on span at bounding box center [366, 296] width 500 height 2
click at [549, 297] on span at bounding box center [366, 296] width 500 height 2
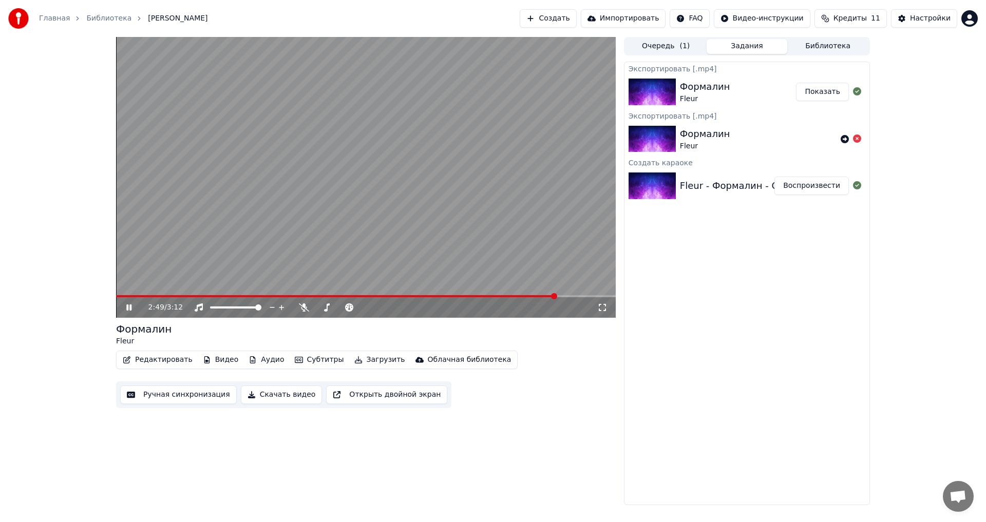
click at [395, 238] on video at bounding box center [366, 177] width 500 height 281
